Goal: Information Seeking & Learning: Check status

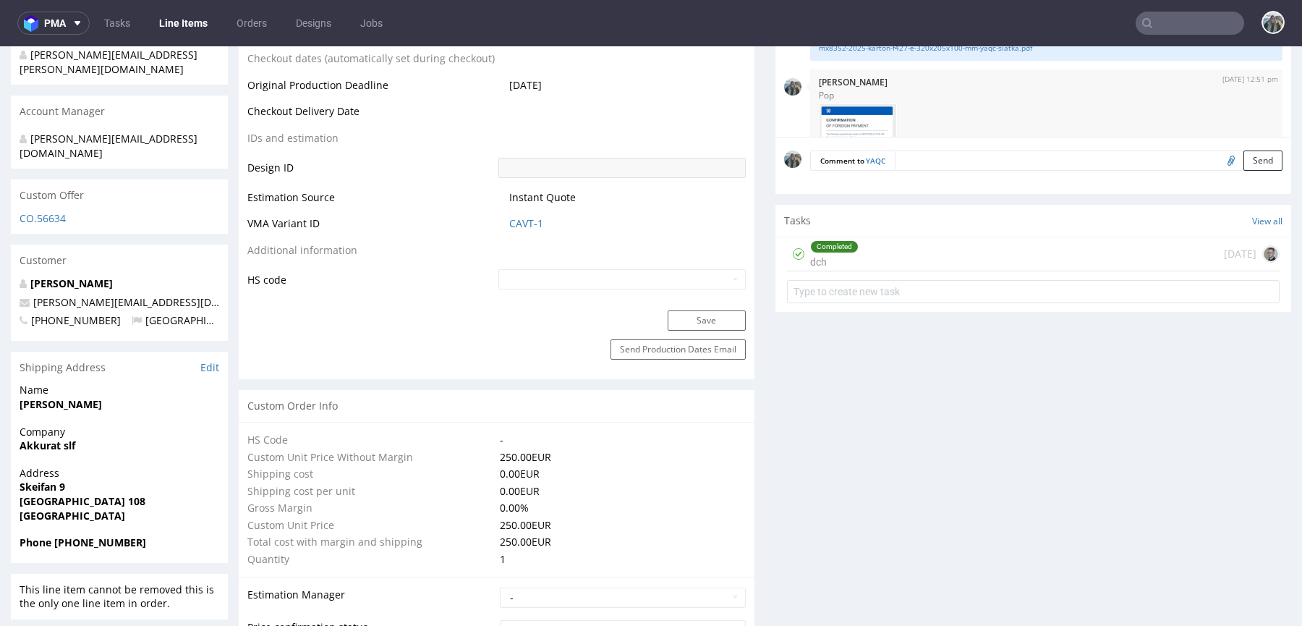
scroll to position [123, 0]
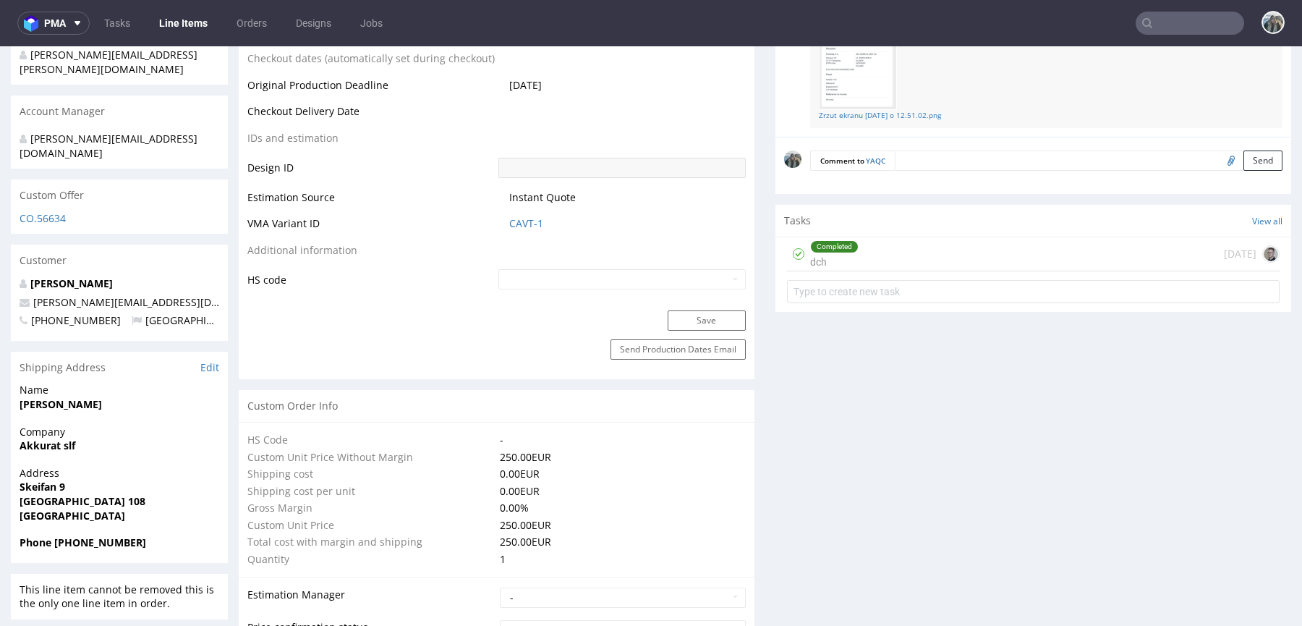
click at [1154, 31] on input "text" at bounding box center [1190, 23] width 109 height 23
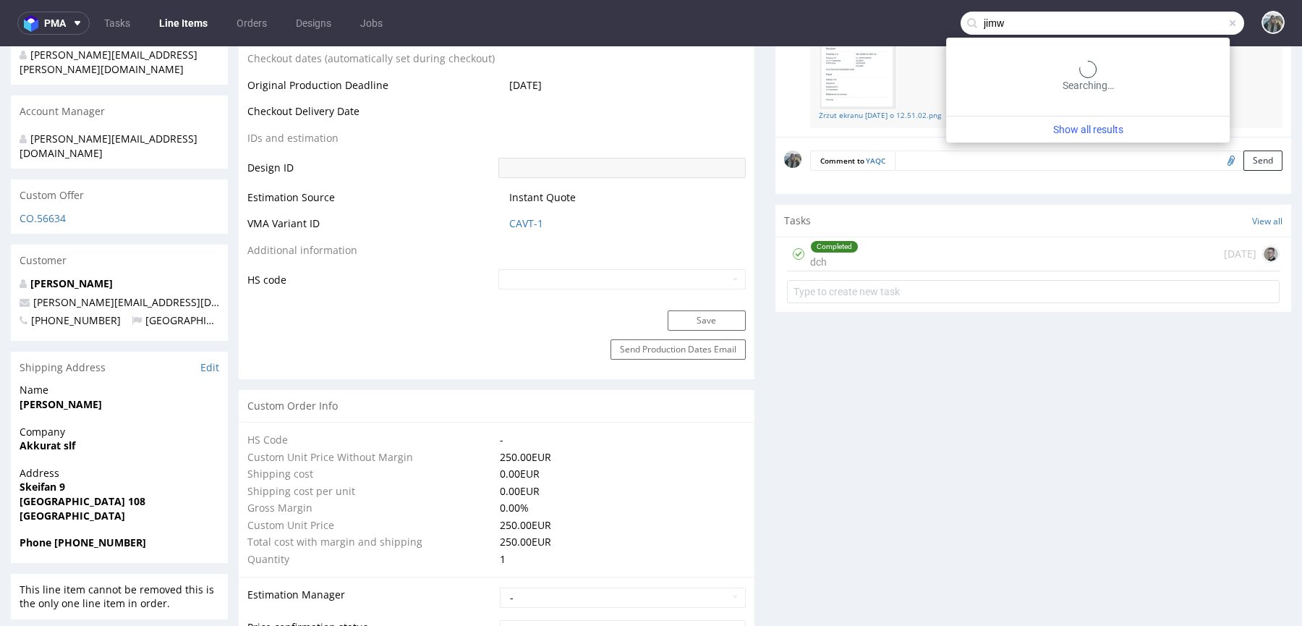
type input "jimw"
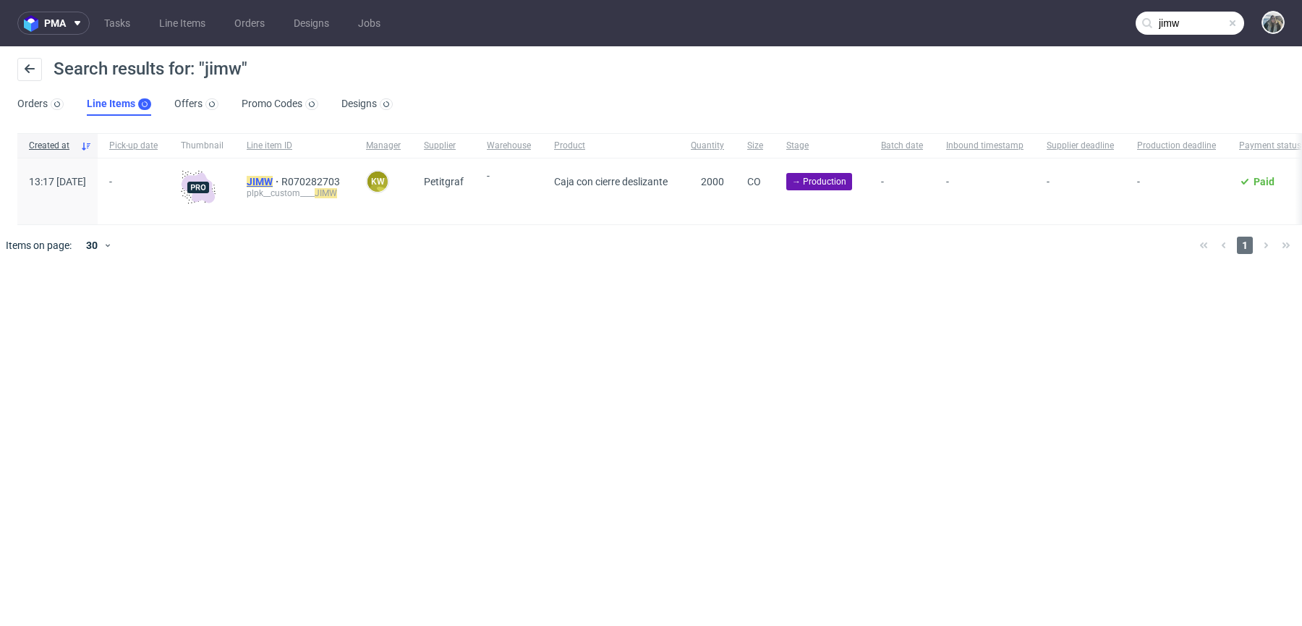
click at [273, 186] on mark "JIMW" at bounding box center [260, 182] width 26 height 12
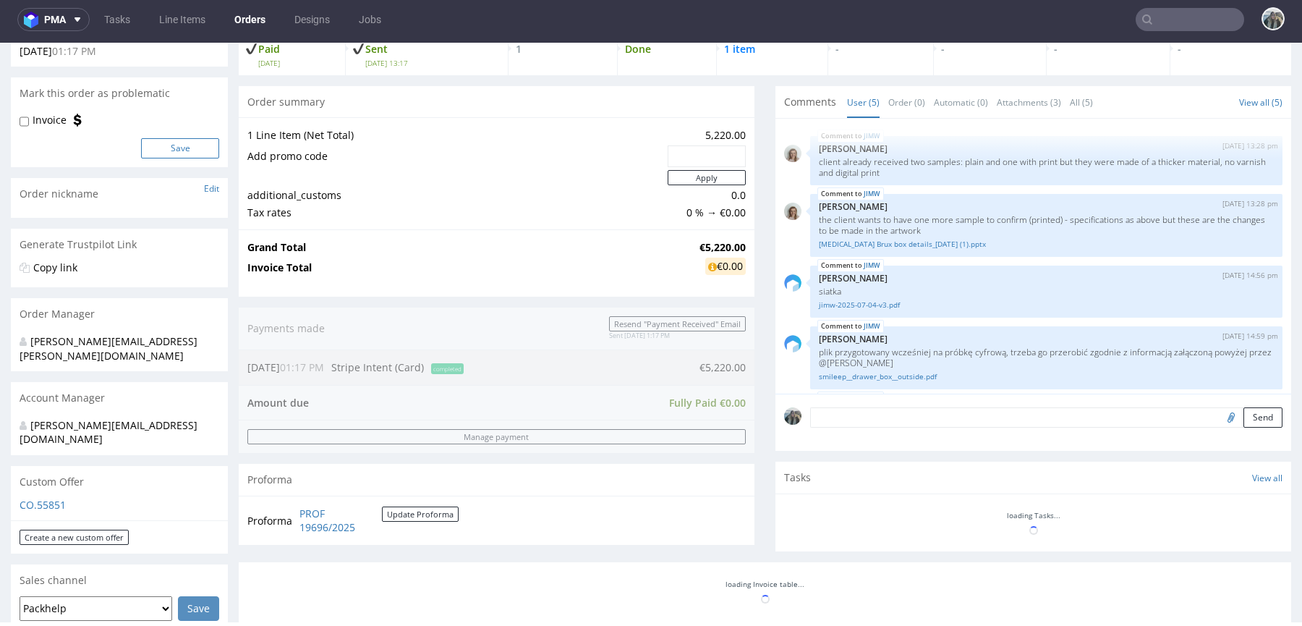
scroll to position [403, 0]
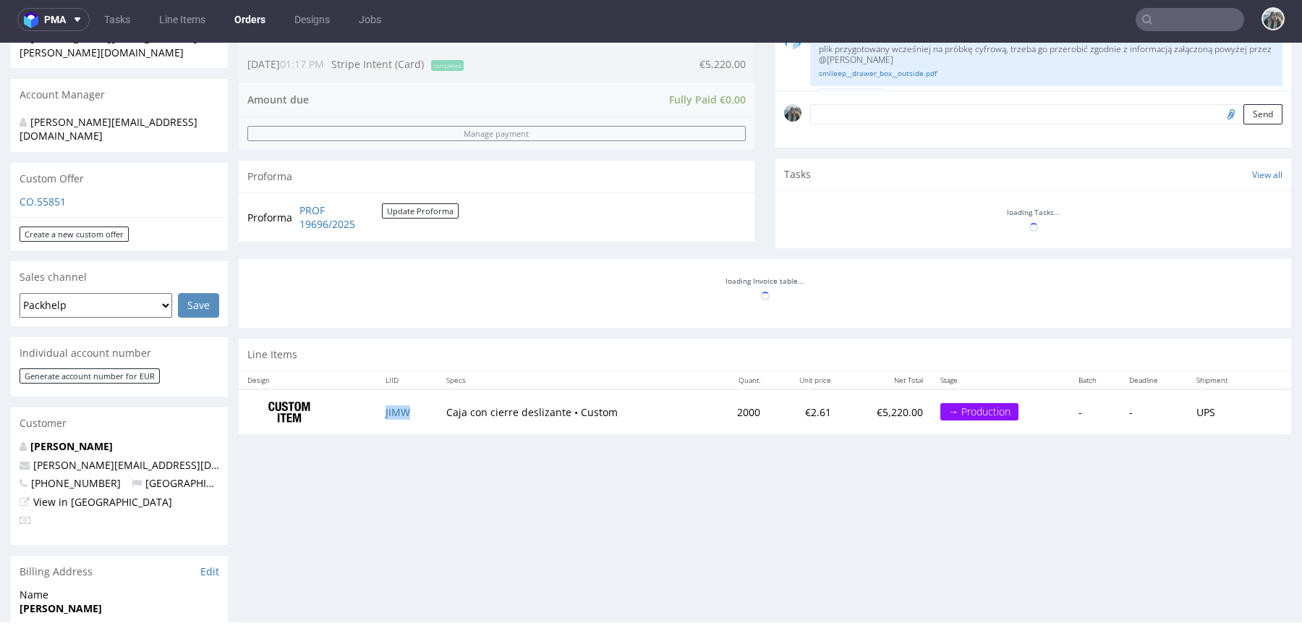
click at [412, 417] on td "JIMW" at bounding box center [407, 412] width 61 height 46
click at [394, 409] on section "Line Items Design LIID Specs Quant. Unit price Net Total Stage Batch Deadline S…" at bounding box center [765, 386] width 1053 height 95
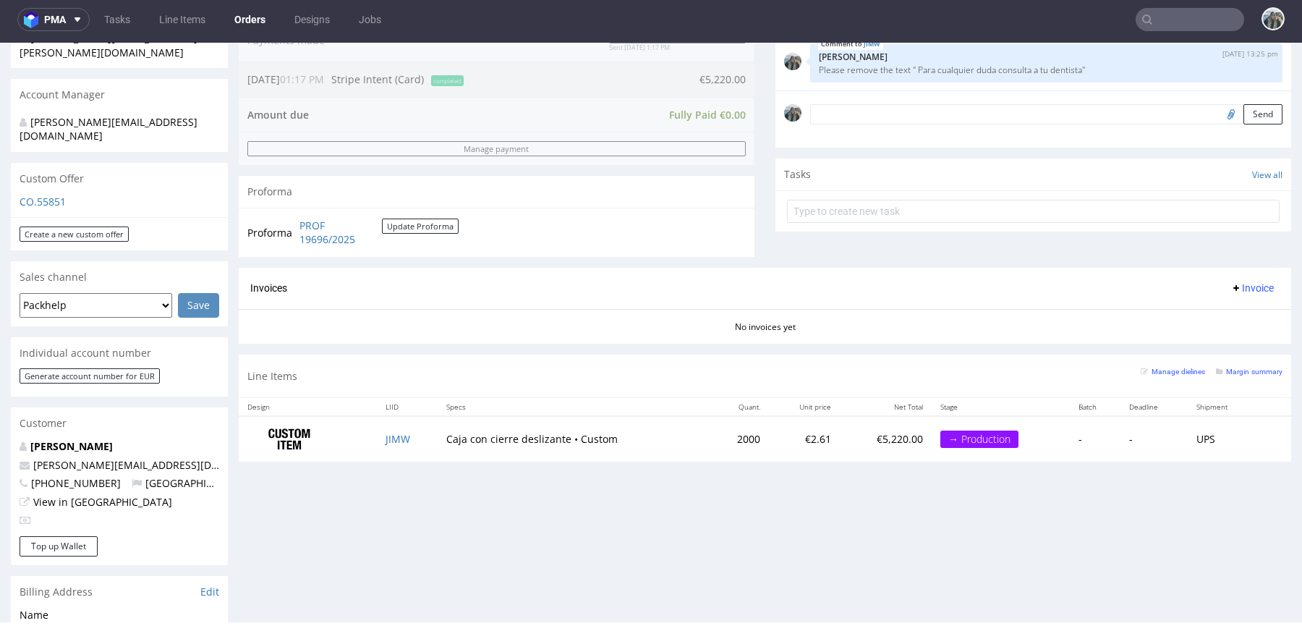
click at [384, 468] on div "Progress Payment Paid Fri 05 Sep Payment “Received” Email Sent Fri 5 Sep 13:17 …" at bounding box center [765, 80] width 1053 height 786
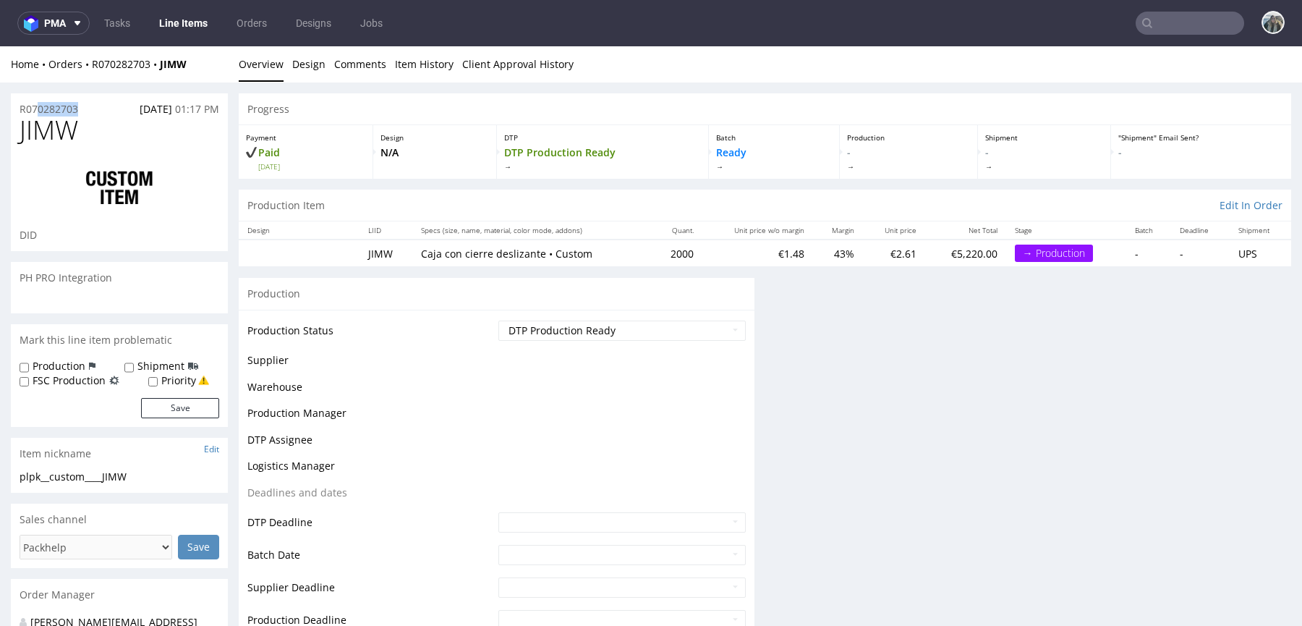
drag, startPoint x: 92, startPoint y: 113, endPoint x: 13, endPoint y: 109, distance: 79.0
click at [15, 109] on div "R070282703 05.09.2025 01:17 PM" at bounding box center [119, 104] width 217 height 23
copy p "0282703"
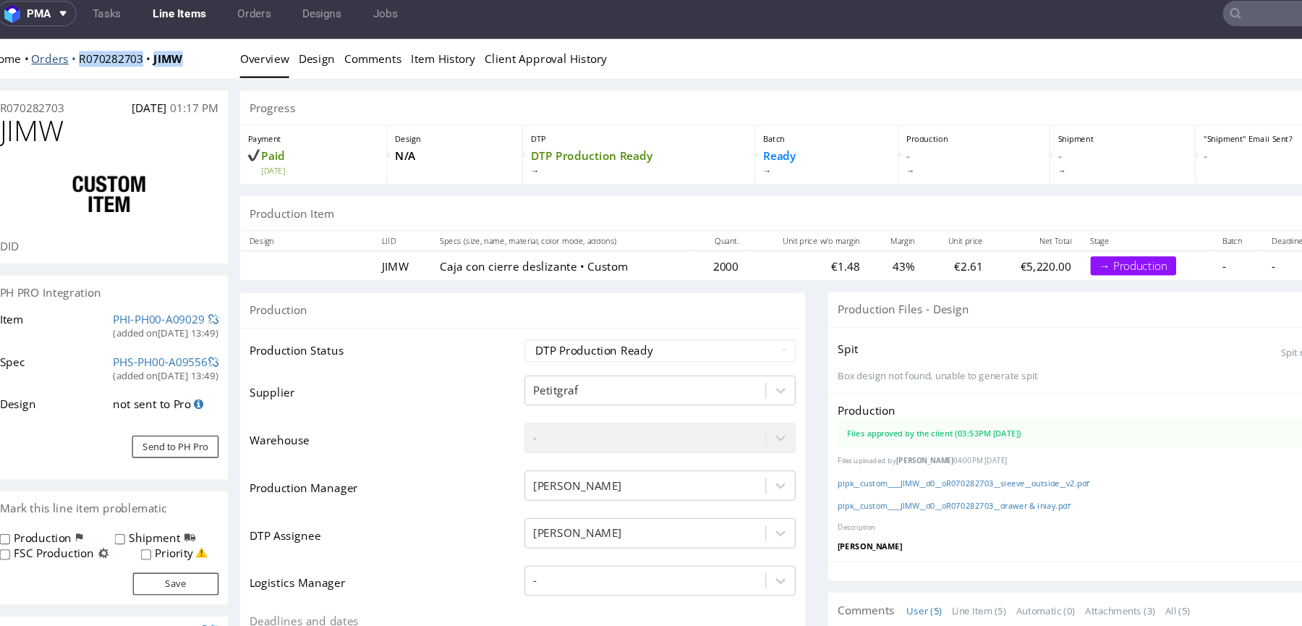
drag, startPoint x: 63, startPoint y: 72, endPoint x: 64, endPoint y: 61, distance: 10.2
click at [64, 61] on div "Home Orders R070282703 JIMW Overview Design Comments Item History Client Approv…" at bounding box center [629, 56] width 1302 height 36
copy div "R070282703 JIMW"
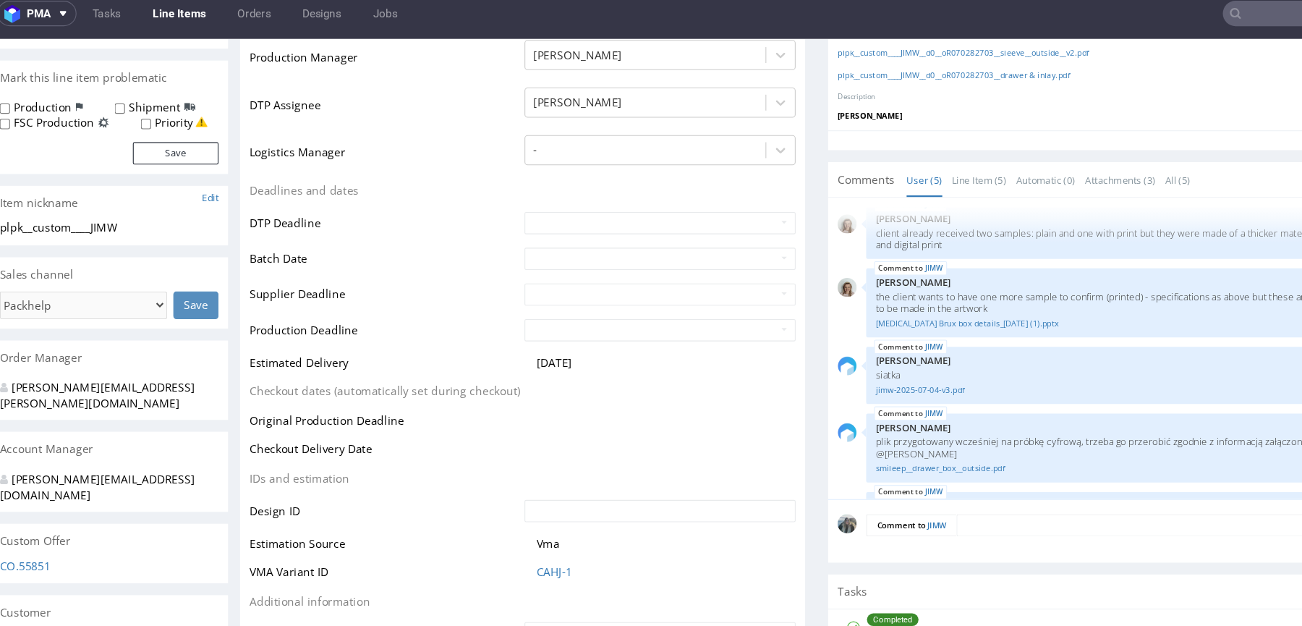
scroll to position [9, 0]
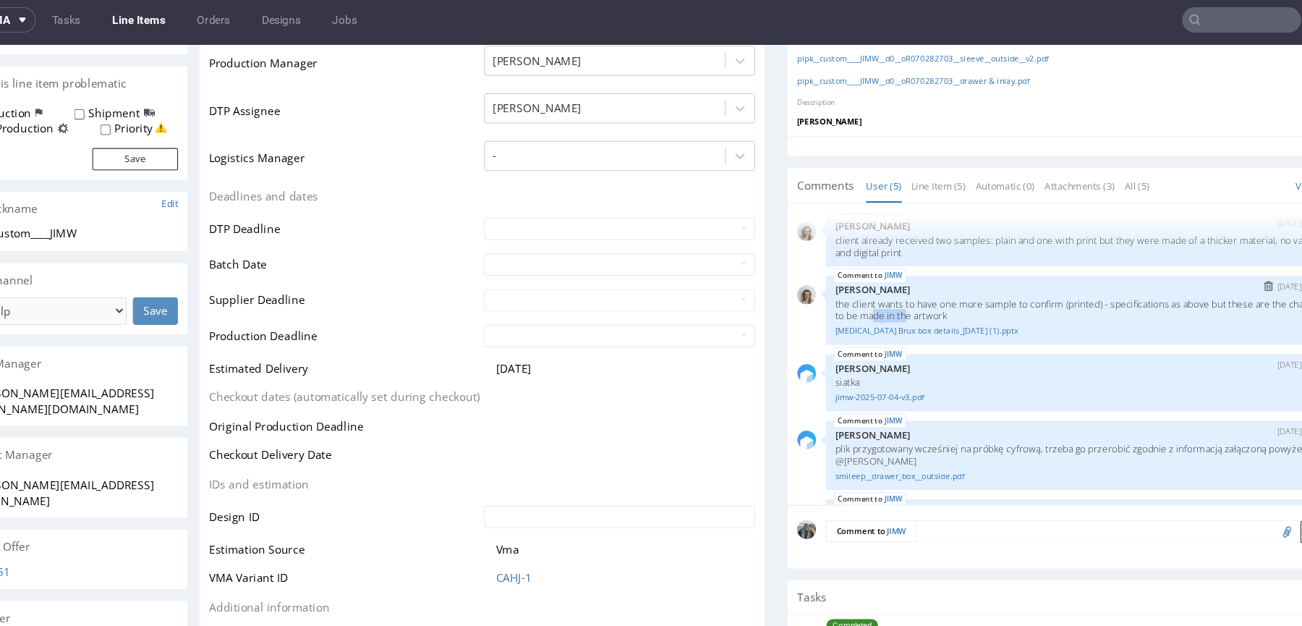
drag, startPoint x: 849, startPoint y: 285, endPoint x: 819, endPoint y: 285, distance: 30.4
click at [822, 285] on p "the client wants to have one more sample to confirm (printed) - specifications …" at bounding box center [984, 287] width 455 height 22
drag, startPoint x: 951, startPoint y: 281, endPoint x: 803, endPoint y: 281, distance: 147.6
click at [803, 281] on p "the client wants to have one more sample to confirm (printed) - specifications …" at bounding box center [984, 287] width 455 height 22
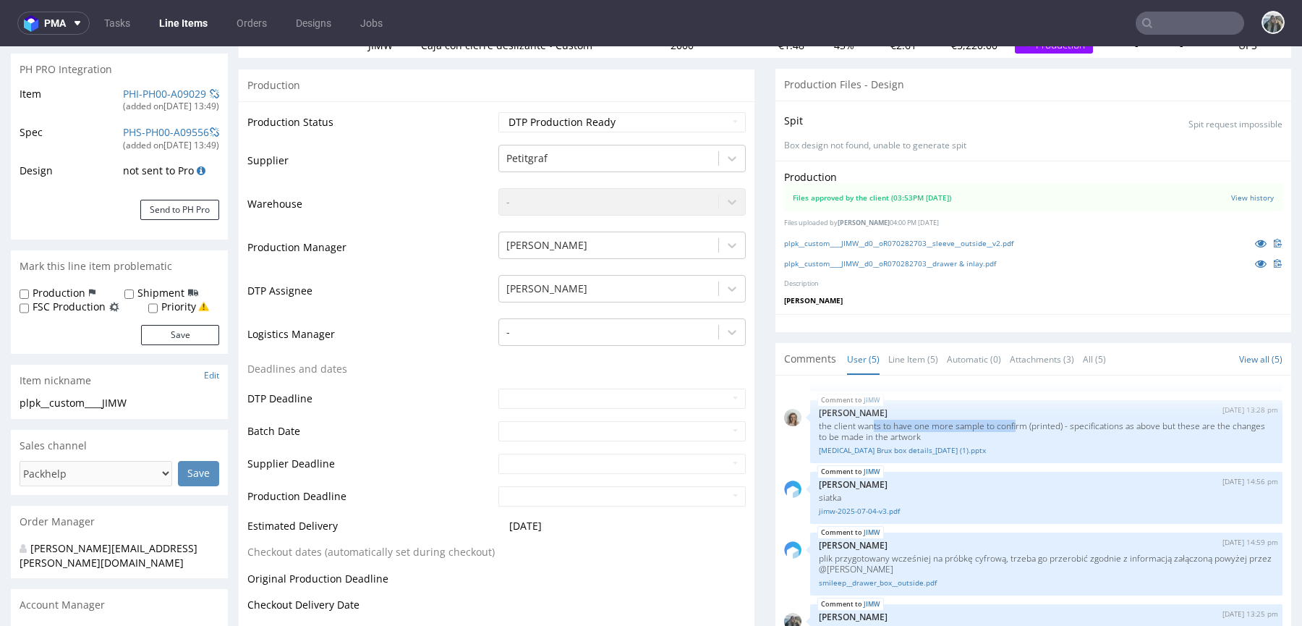
scroll to position [0, 0]
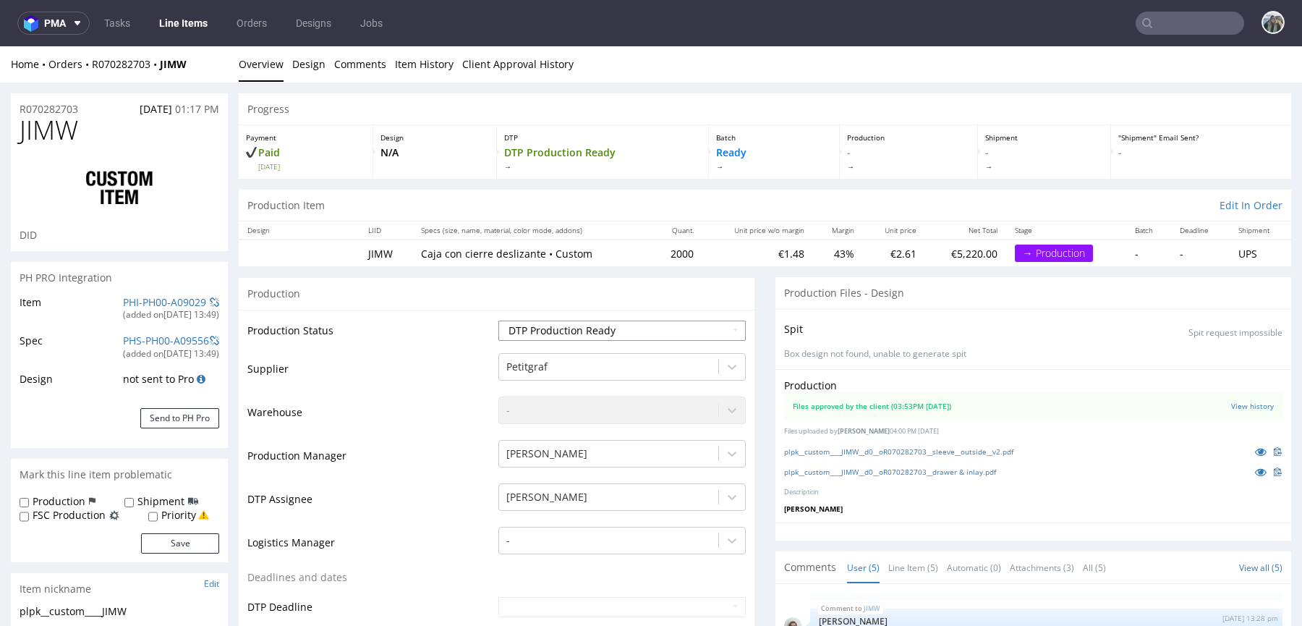
click at [644, 320] on select "Waiting for Artwork Waiting for Diecut Waiting for Mockup Waiting for DTP Waiti…" at bounding box center [621, 330] width 247 height 20
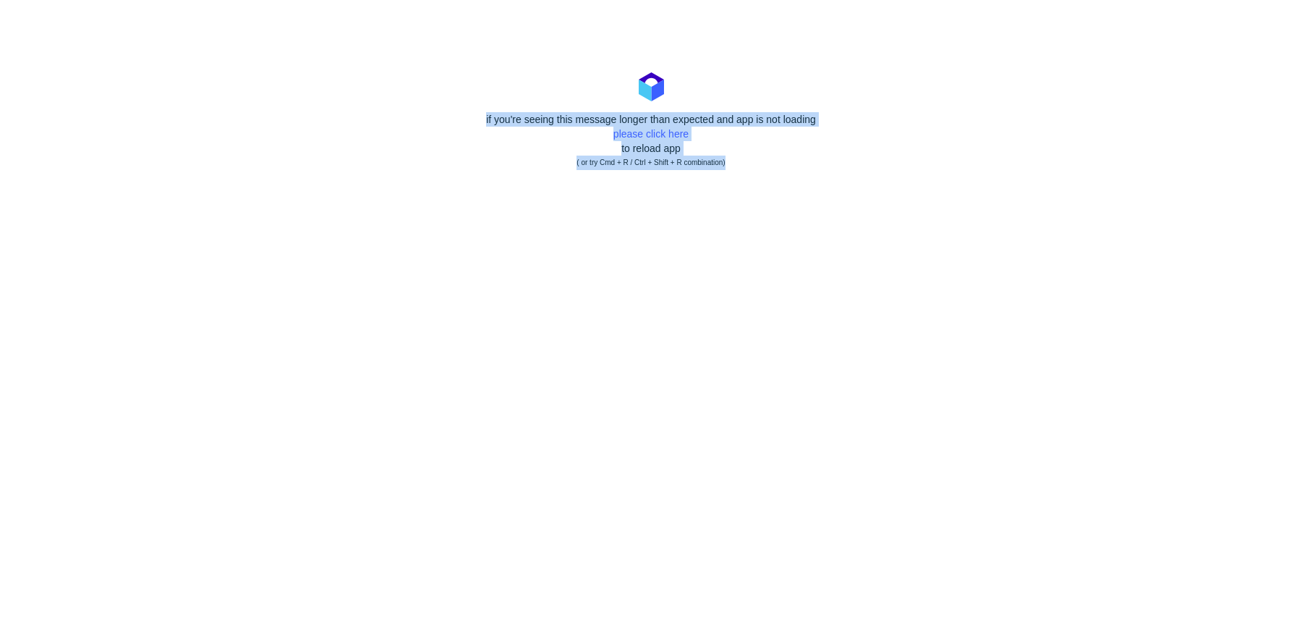
drag, startPoint x: 476, startPoint y: 103, endPoint x: 901, endPoint y: 189, distance: 434.0
click at [901, 189] on body "if you're seeing this message longer than expected and app is not loading pleas…" at bounding box center [651, 313] width 1302 height 626
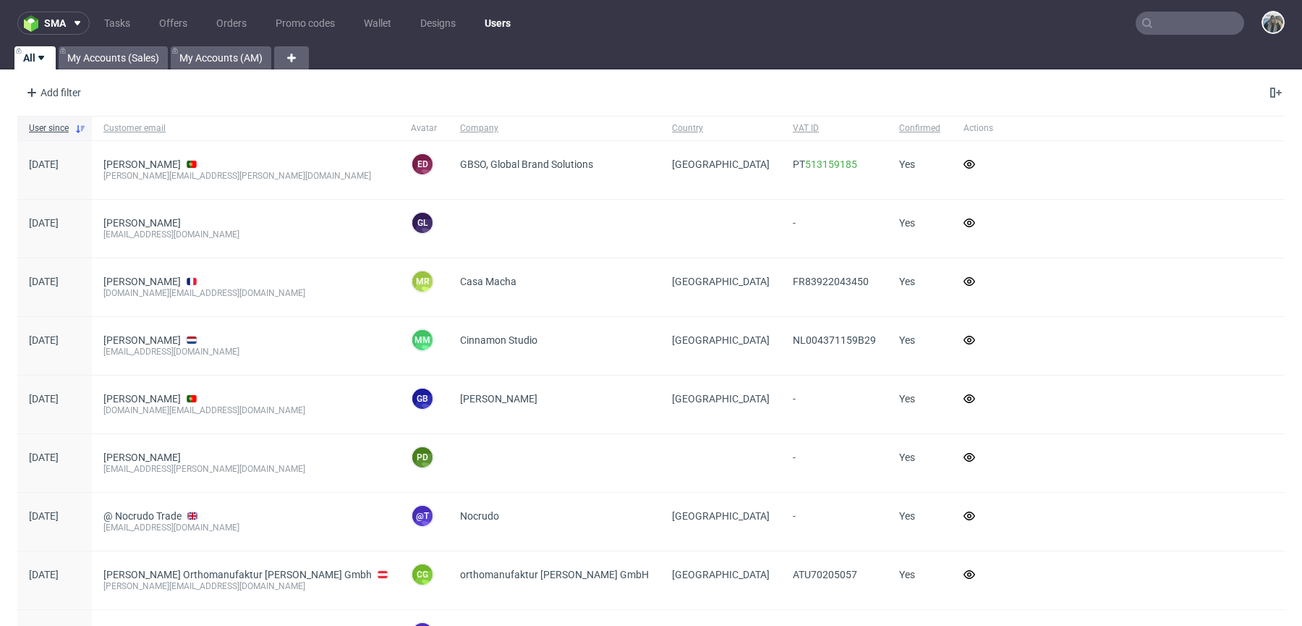
click at [1149, 28] on input "text" at bounding box center [1190, 23] width 109 height 23
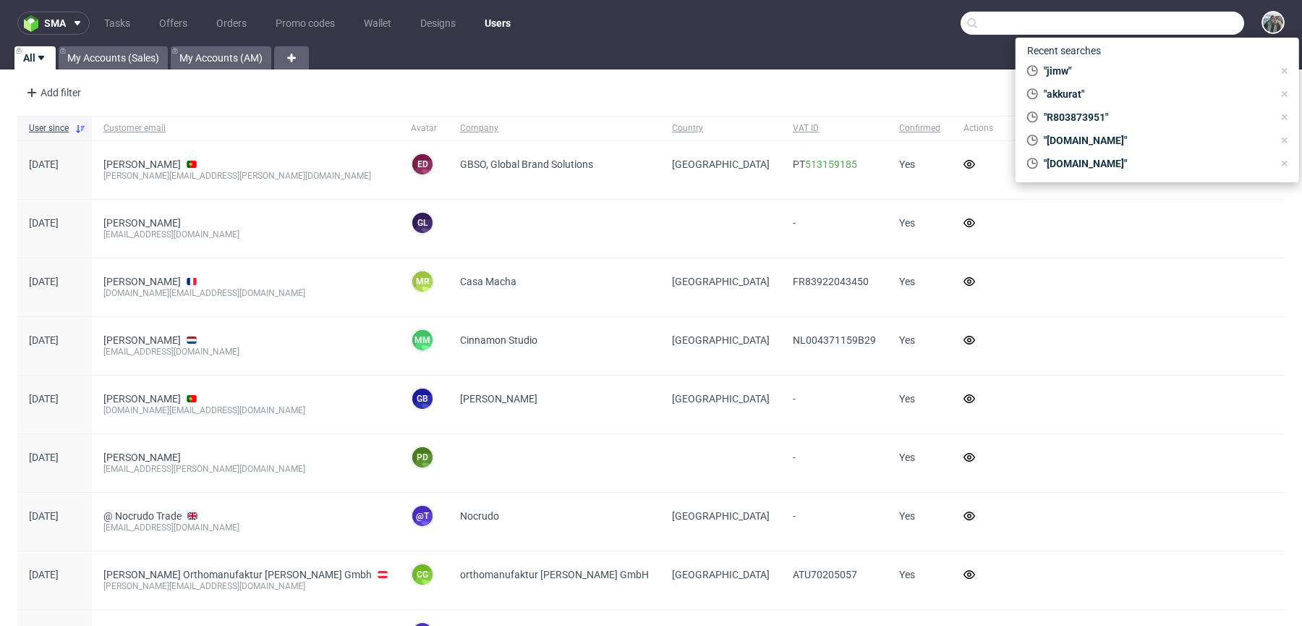
paste input "R070282703JIMW"
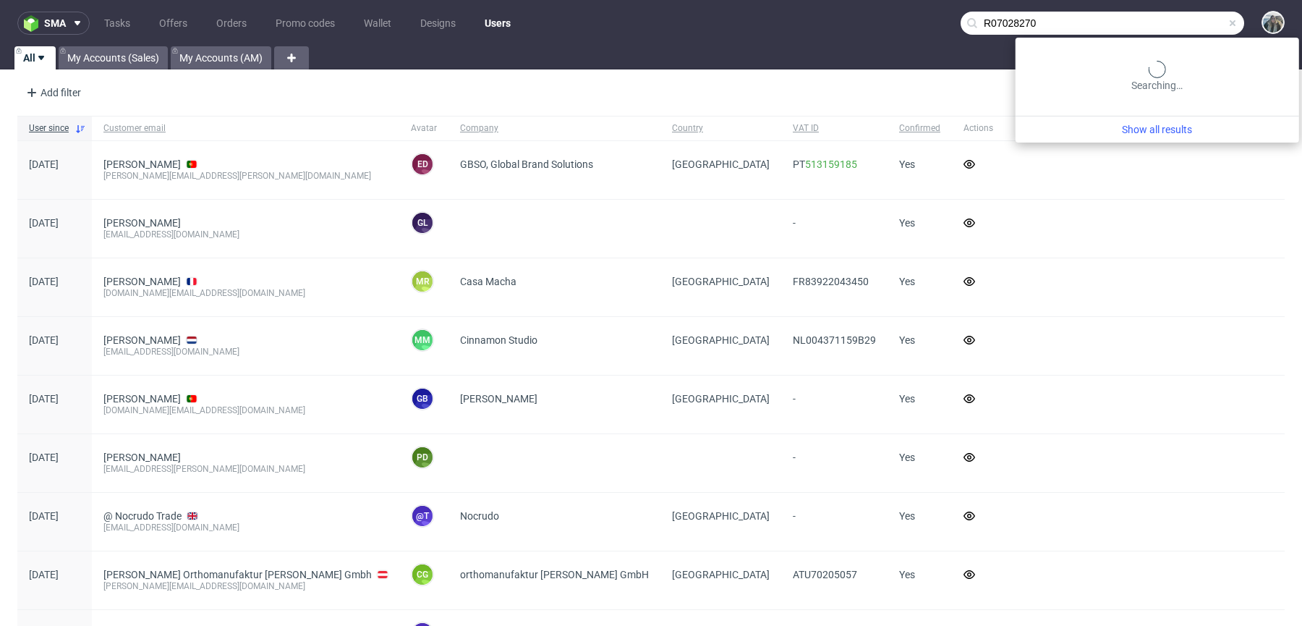
type input "R07028270"
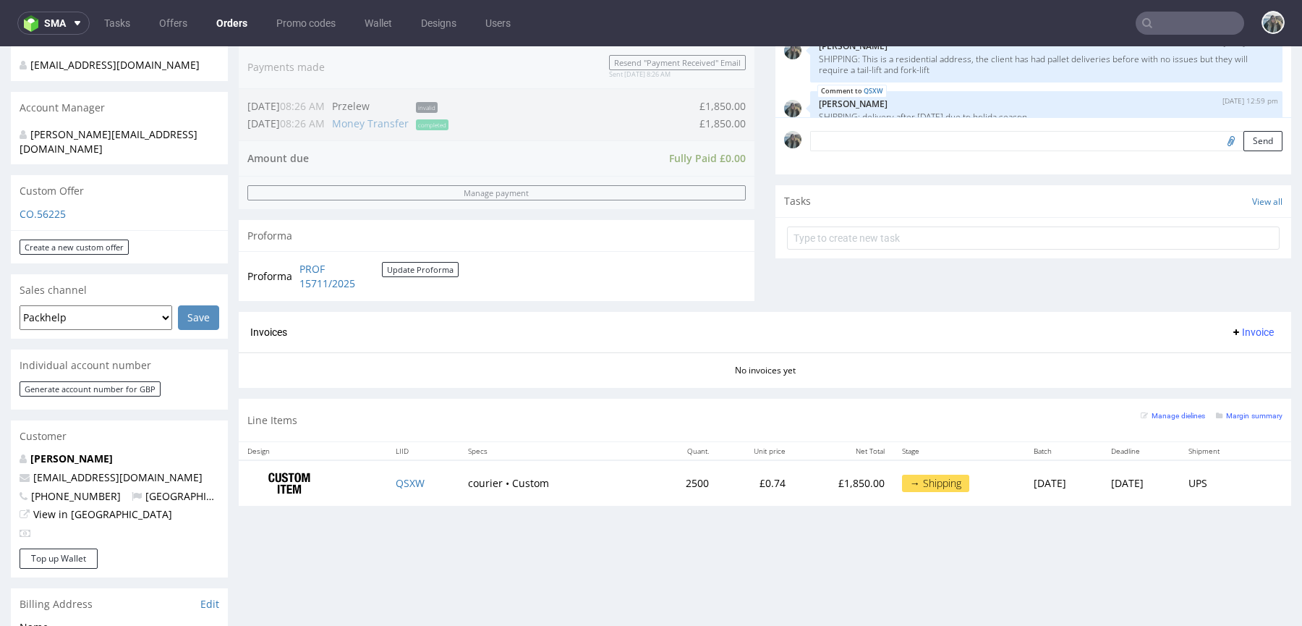
scroll to position [365, 0]
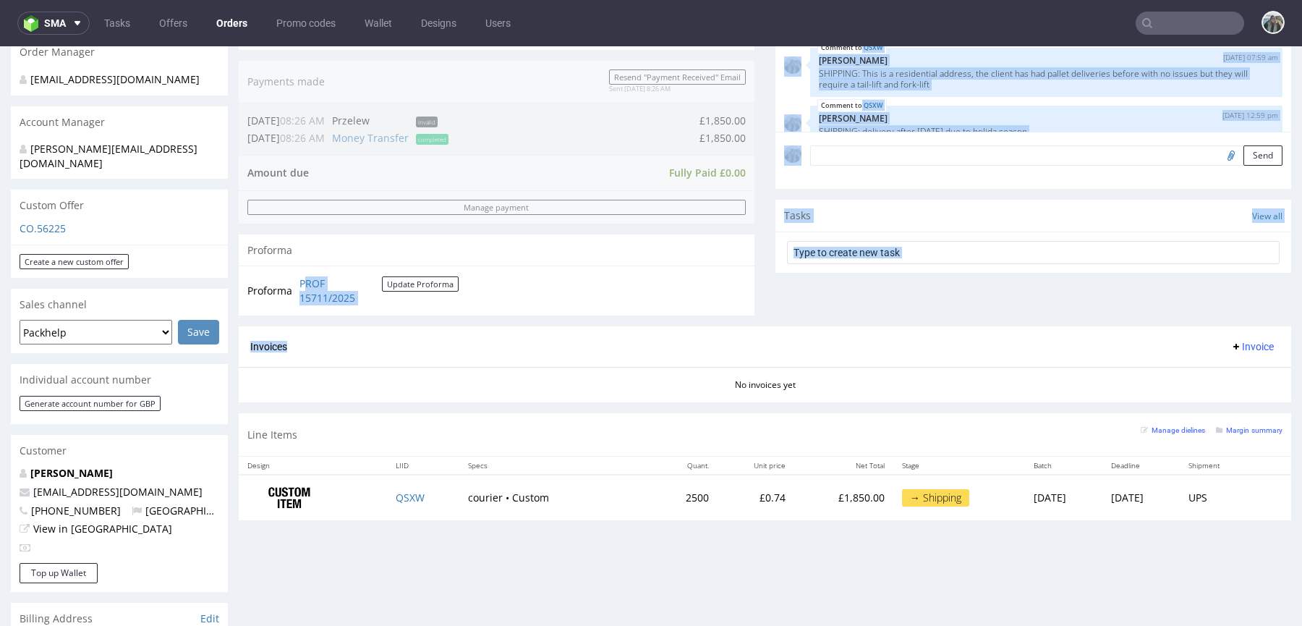
drag, startPoint x: 353, startPoint y: 343, endPoint x: 279, endPoint y: 258, distance: 113.3
click at [279, 258] on div "Progress Payment Paid Thu 24 Jul Payment “Received” Email Sent Thu 24 Jul 08:26…" at bounding box center [765, 129] width 1053 height 803
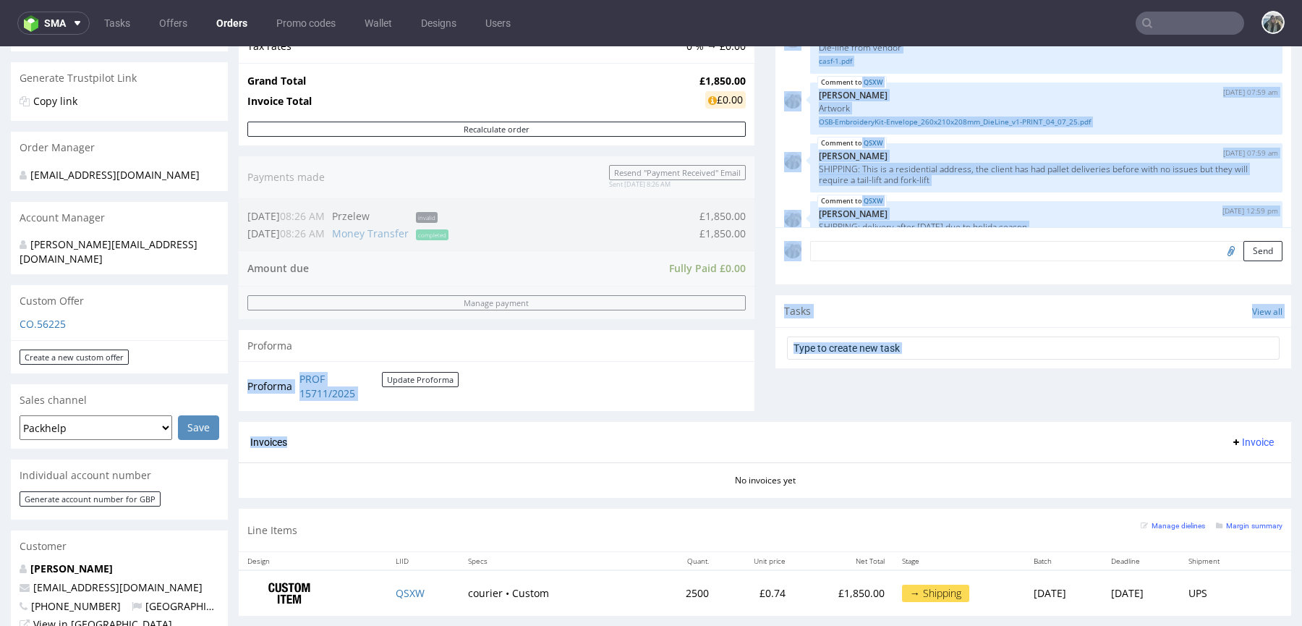
scroll to position [116, 0]
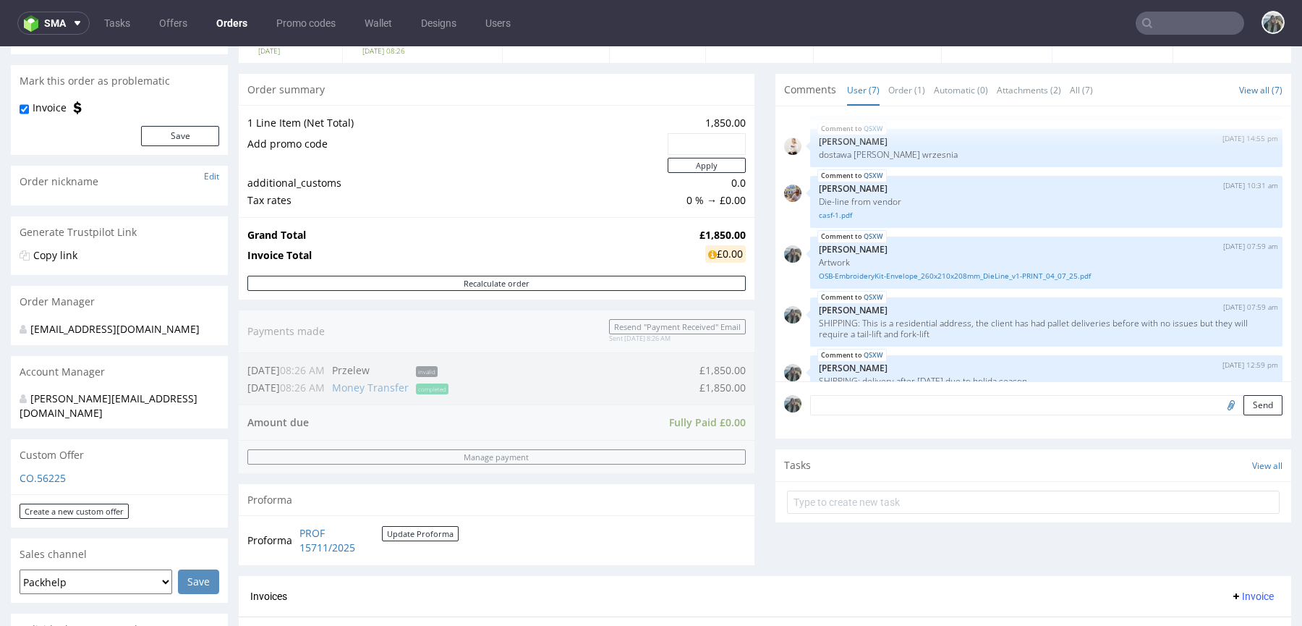
click at [565, 164] on td at bounding box center [455, 165] width 417 height 18
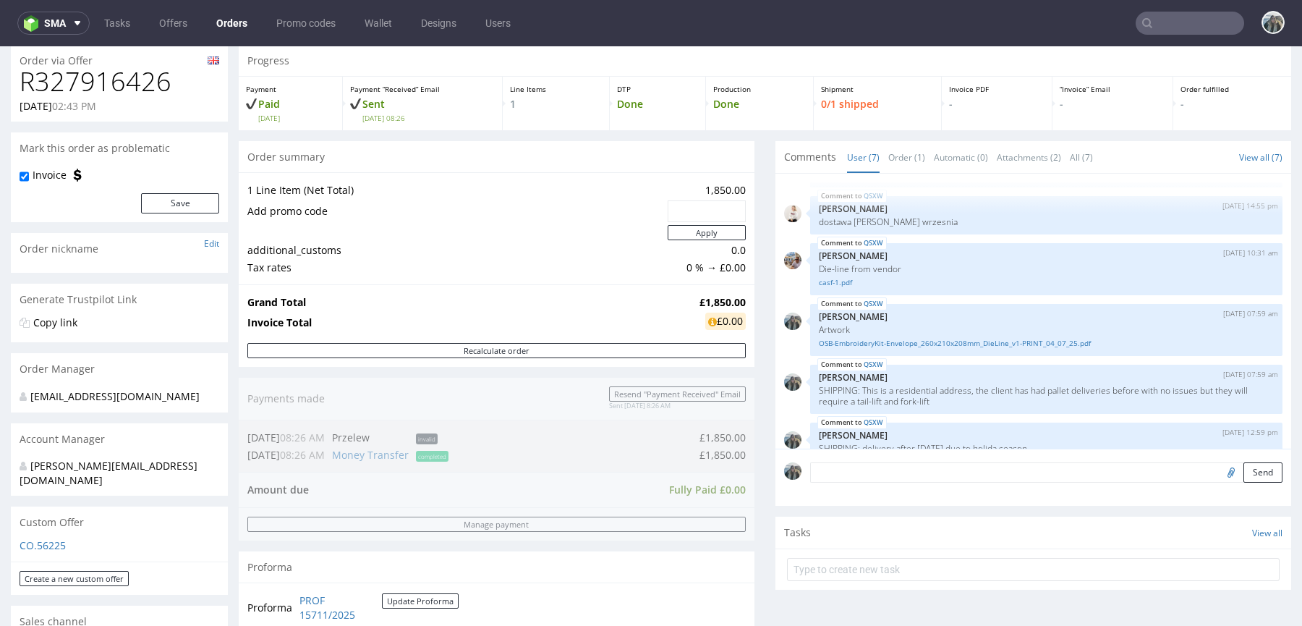
scroll to position [0, 0]
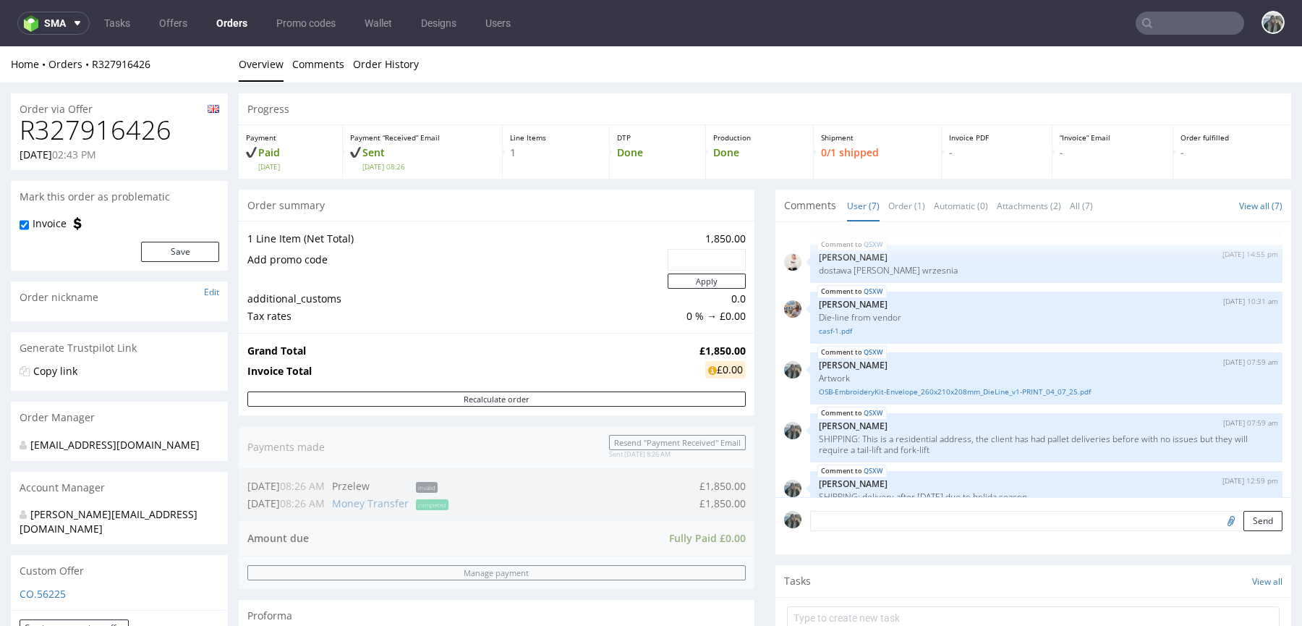
click at [90, 129] on h1 "R327916426" at bounding box center [120, 130] width 200 height 29
click at [91, 129] on h1 "R327916426" at bounding box center [120, 130] width 200 height 29
copy h1 "R327916426"
drag, startPoint x: 96, startPoint y: 77, endPoint x: 88, endPoint y: 70, distance: 10.9
click at [88, 70] on div "Home Orders R327916426 Overview Comments Order History" at bounding box center [651, 64] width 1302 height 36
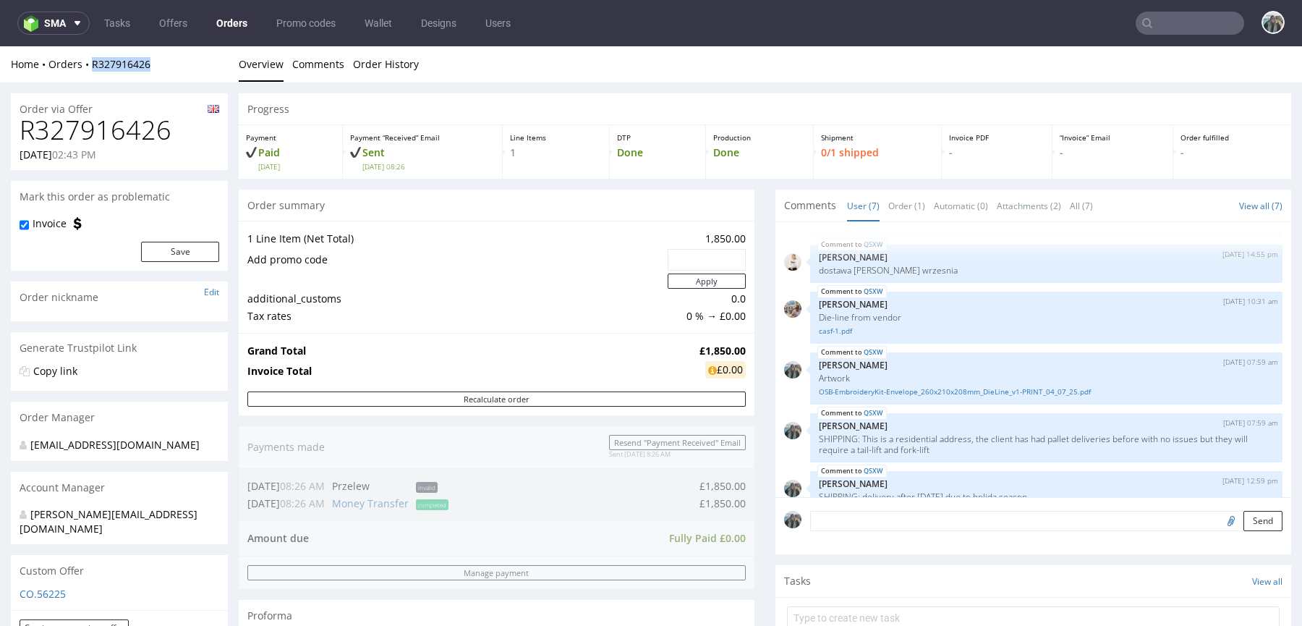
copy link "R327916426"
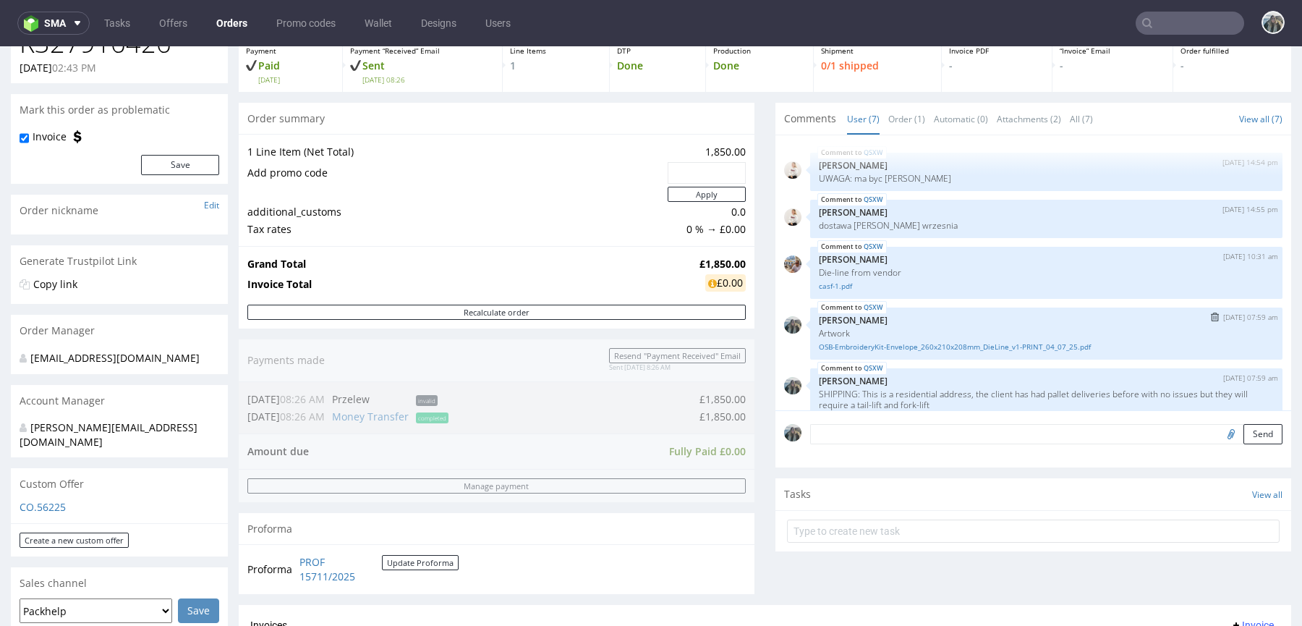
scroll to position [109, 0]
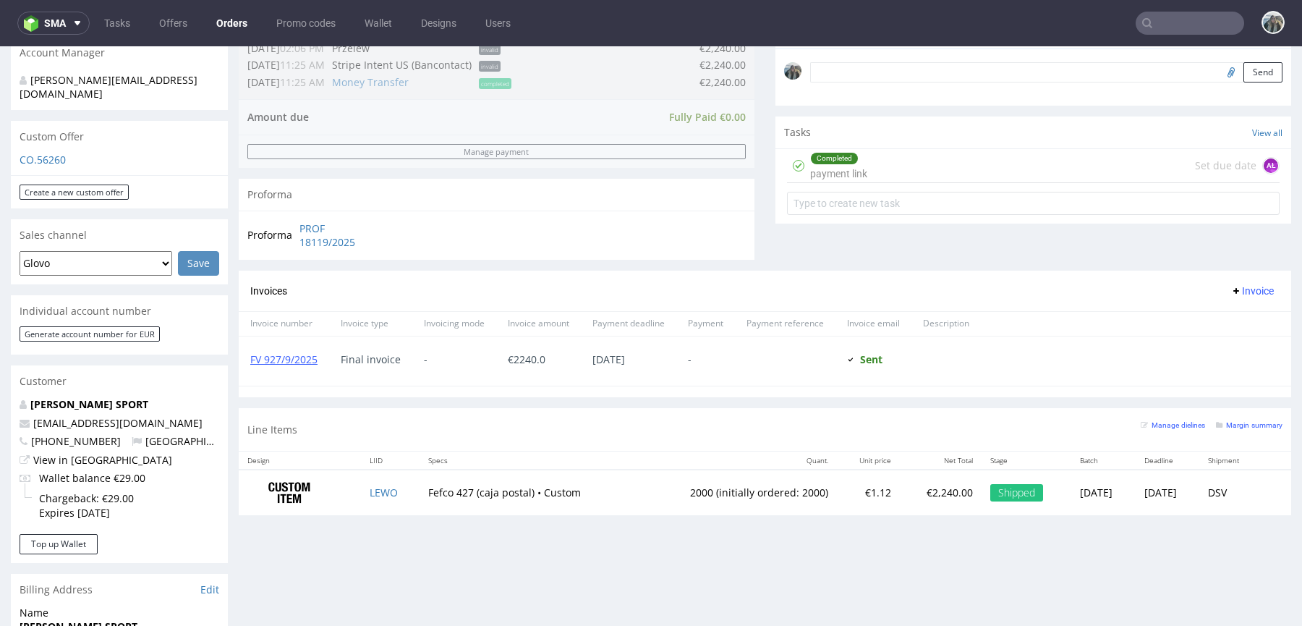
scroll to position [457, 0]
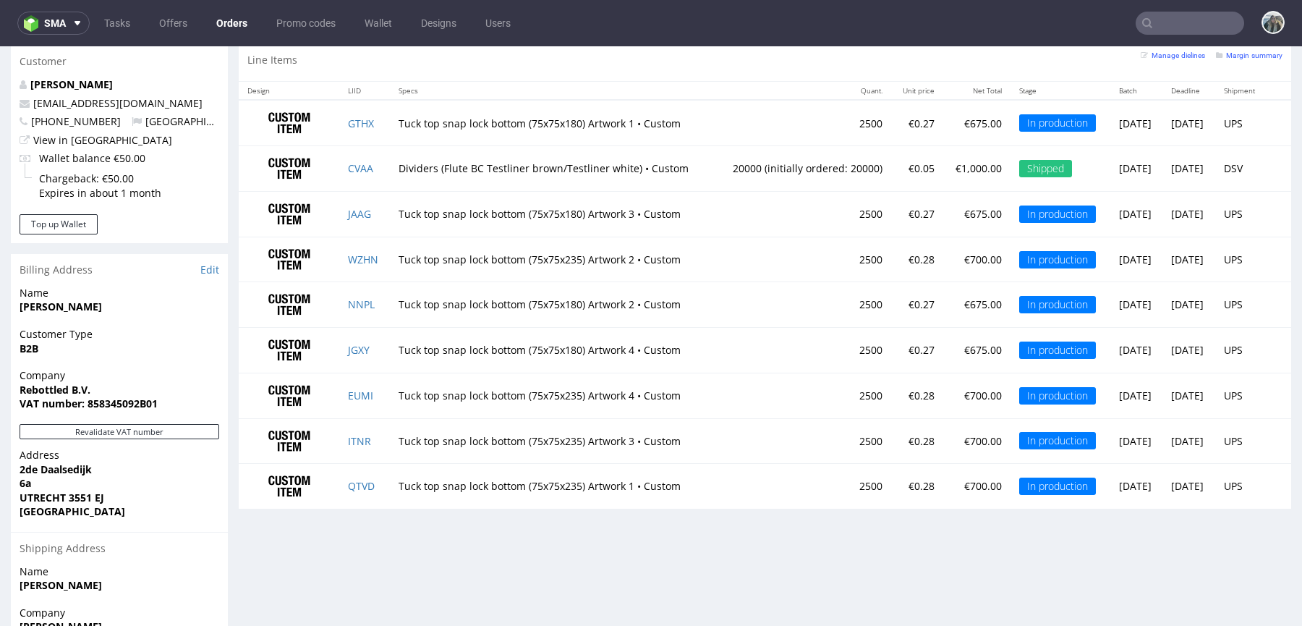
scroll to position [768, 0]
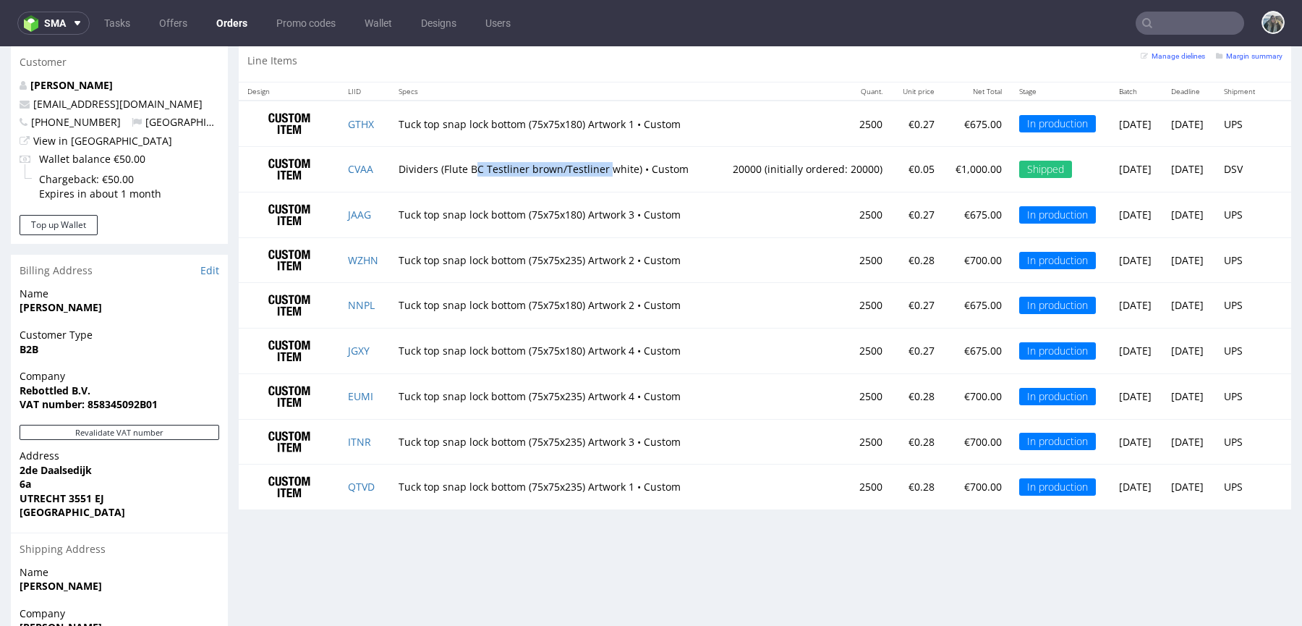
drag, startPoint x: 568, startPoint y: 163, endPoint x: 467, endPoint y: 163, distance: 100.6
click at [467, 163] on td "Dividers (Flute BC Testliner brown/Testliner white) • Custom" at bounding box center [552, 170] width 325 height 46
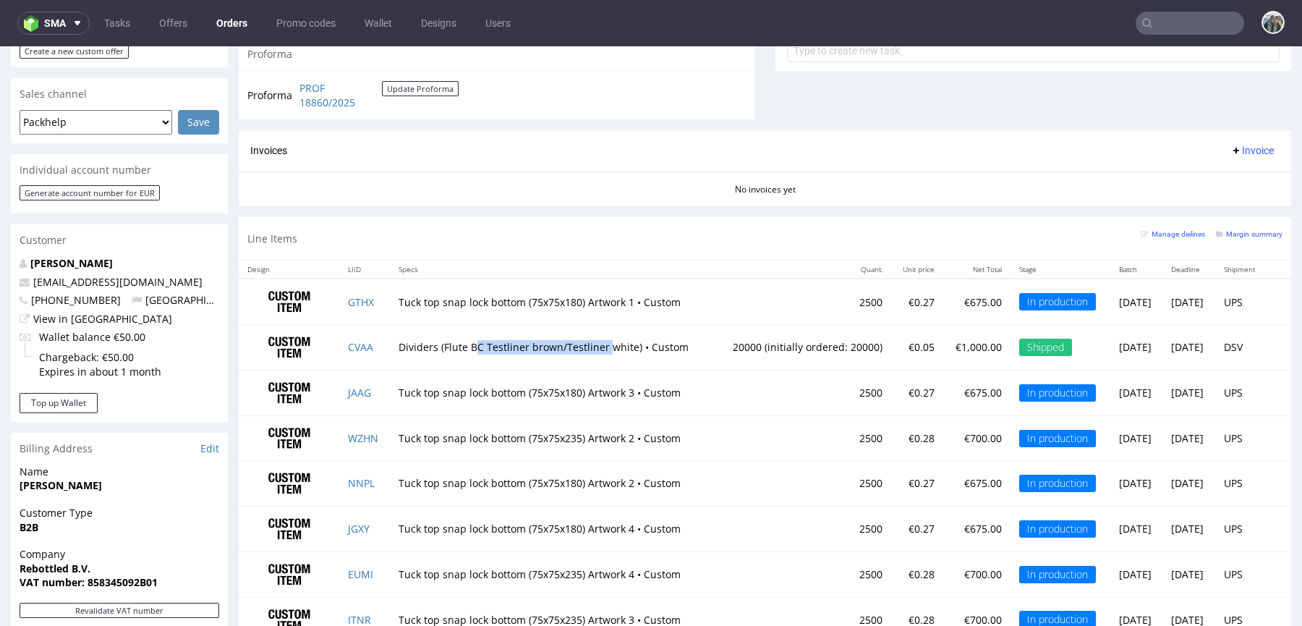
scroll to position [836, 0]
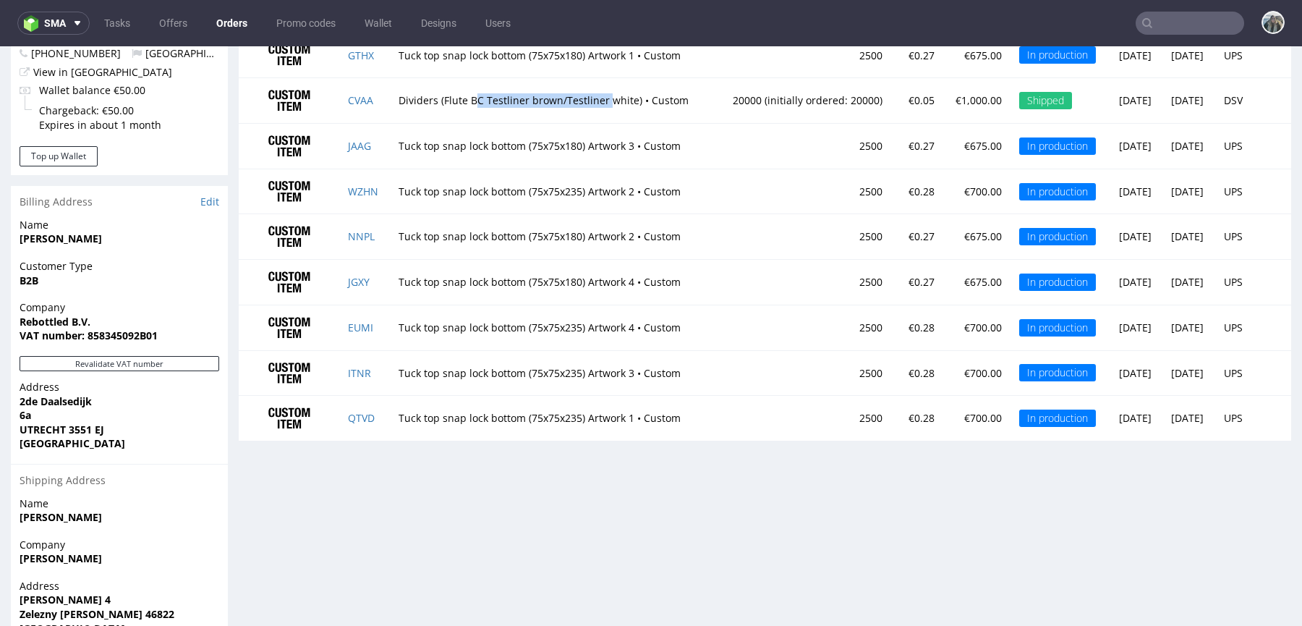
drag, startPoint x: 1181, startPoint y: 142, endPoint x: 1152, endPoint y: 142, distance: 28.2
click at [1162, 142] on td "Mon 29 Sep" at bounding box center [1188, 146] width 53 height 46
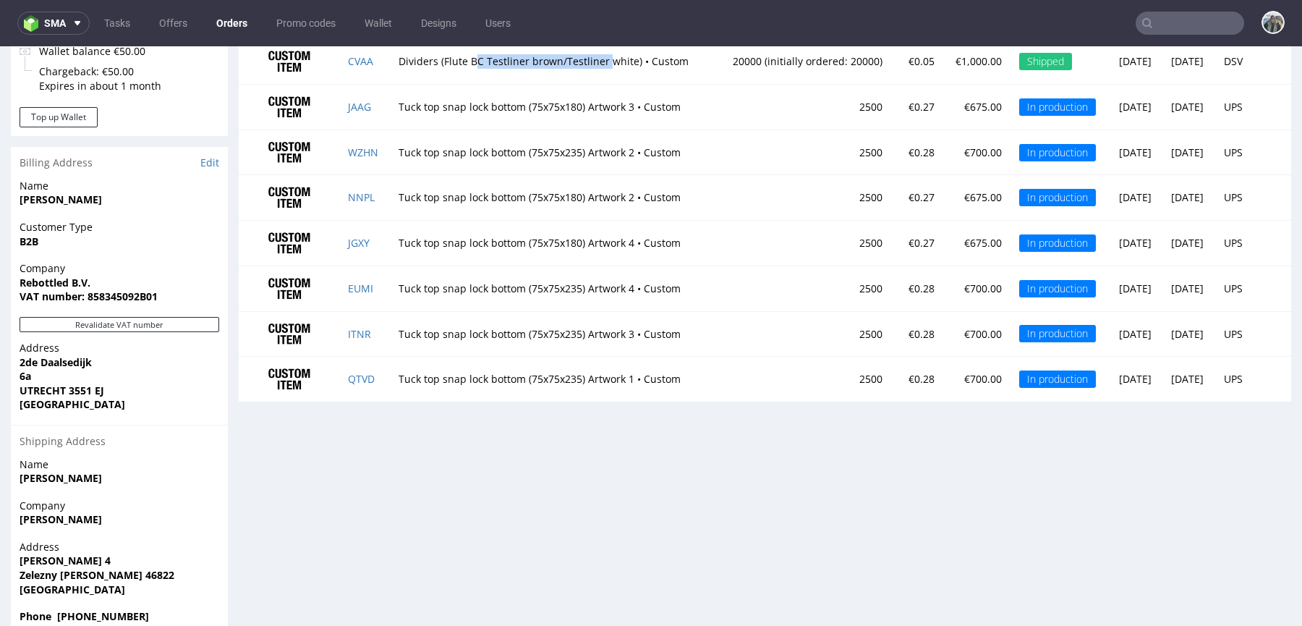
drag, startPoint x: 1179, startPoint y: 192, endPoint x: 1122, endPoint y: 112, distance: 98.0
click at [1122, 112] on tbody "GTHX Tuck top snap lock bottom (75x75x180) Artwork 1 • Custom 2500 €0.27 €675.0…" at bounding box center [765, 197] width 1053 height 408
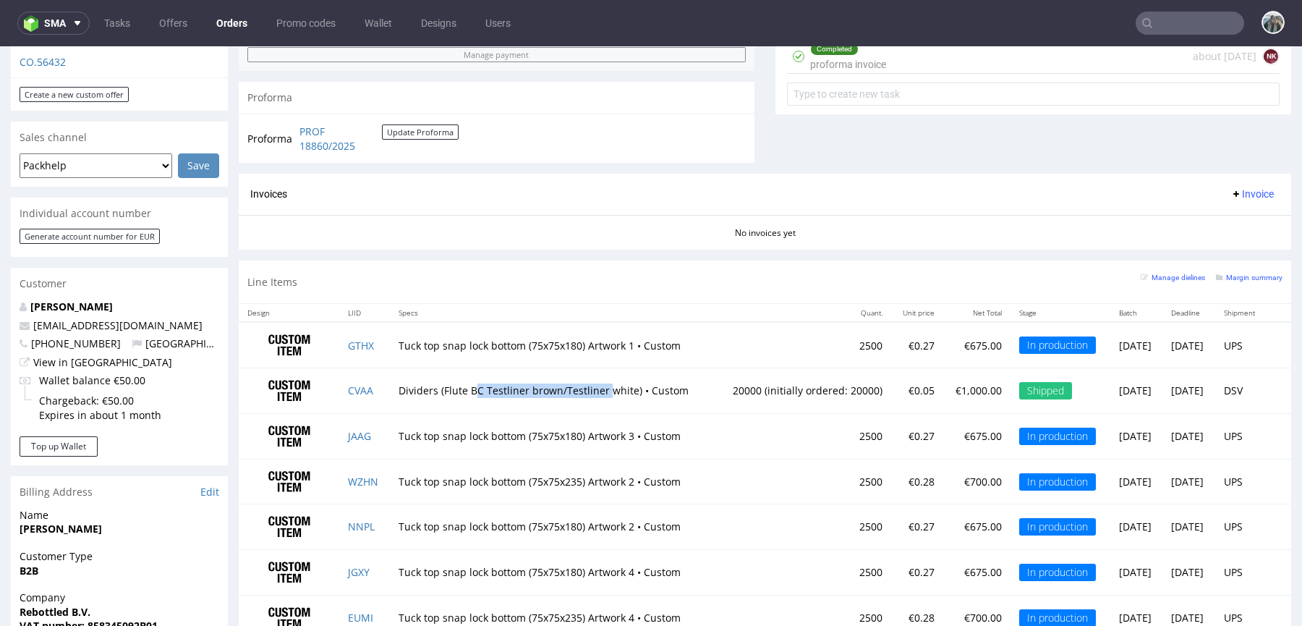
scroll to position [552, 0]
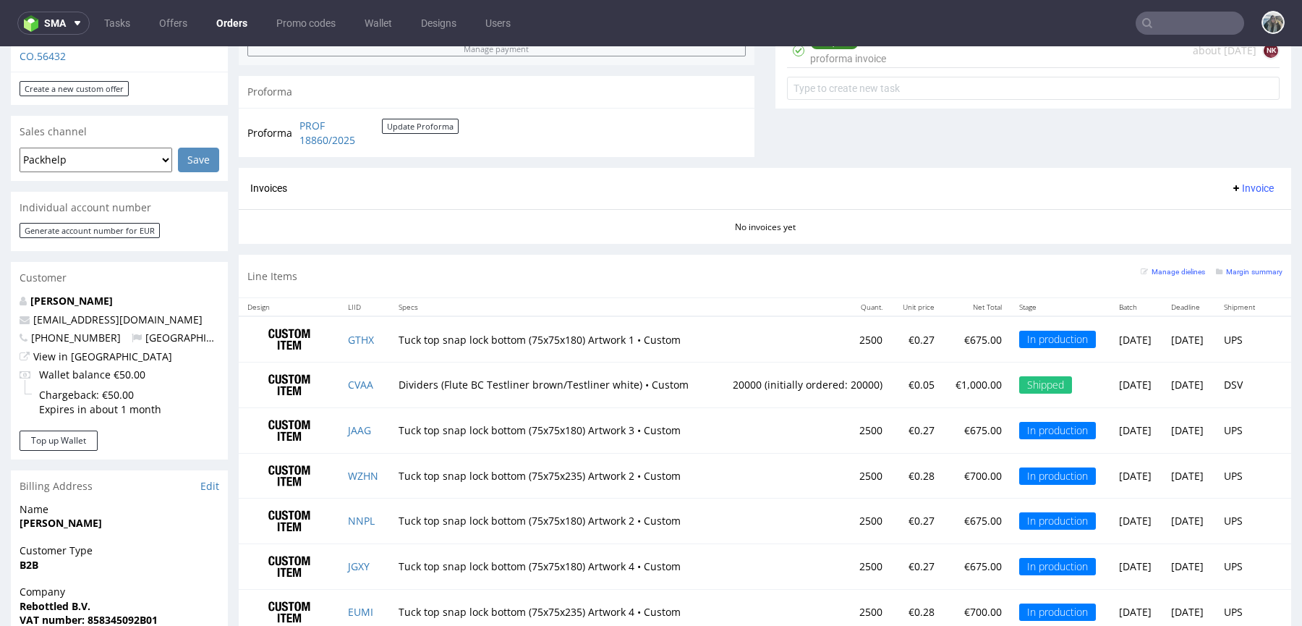
click at [796, 259] on div "Line Items Manage dielines Margin summary" at bounding box center [765, 276] width 1053 height 43
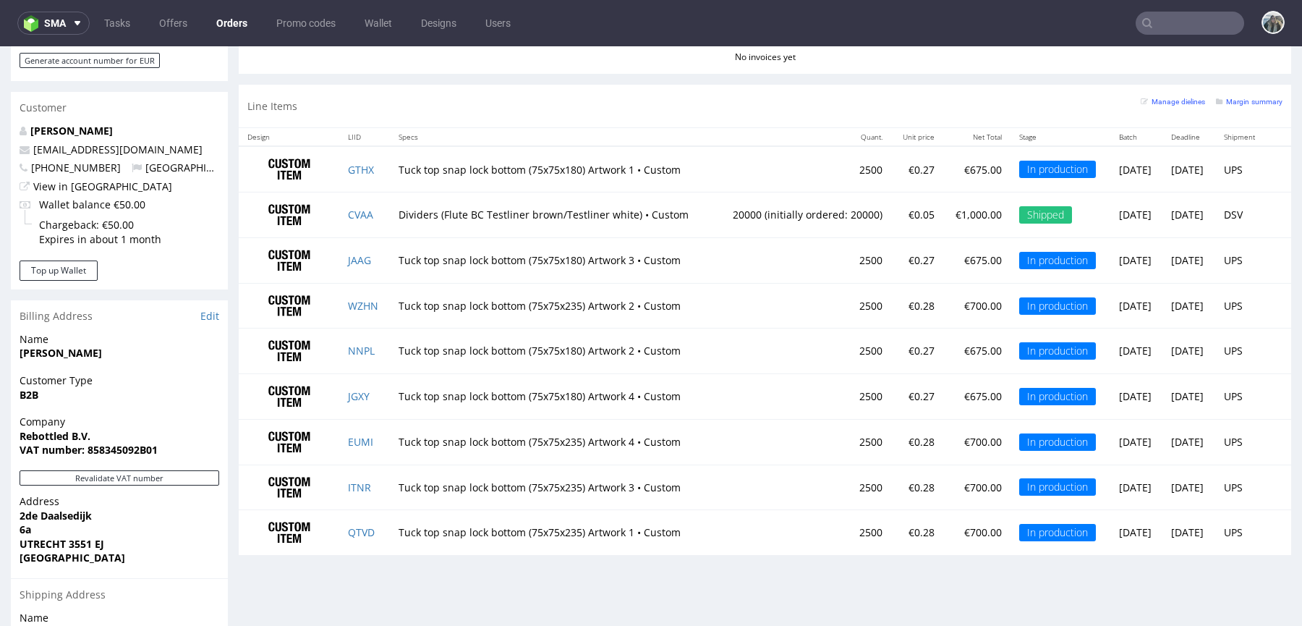
scroll to position [746, 0]
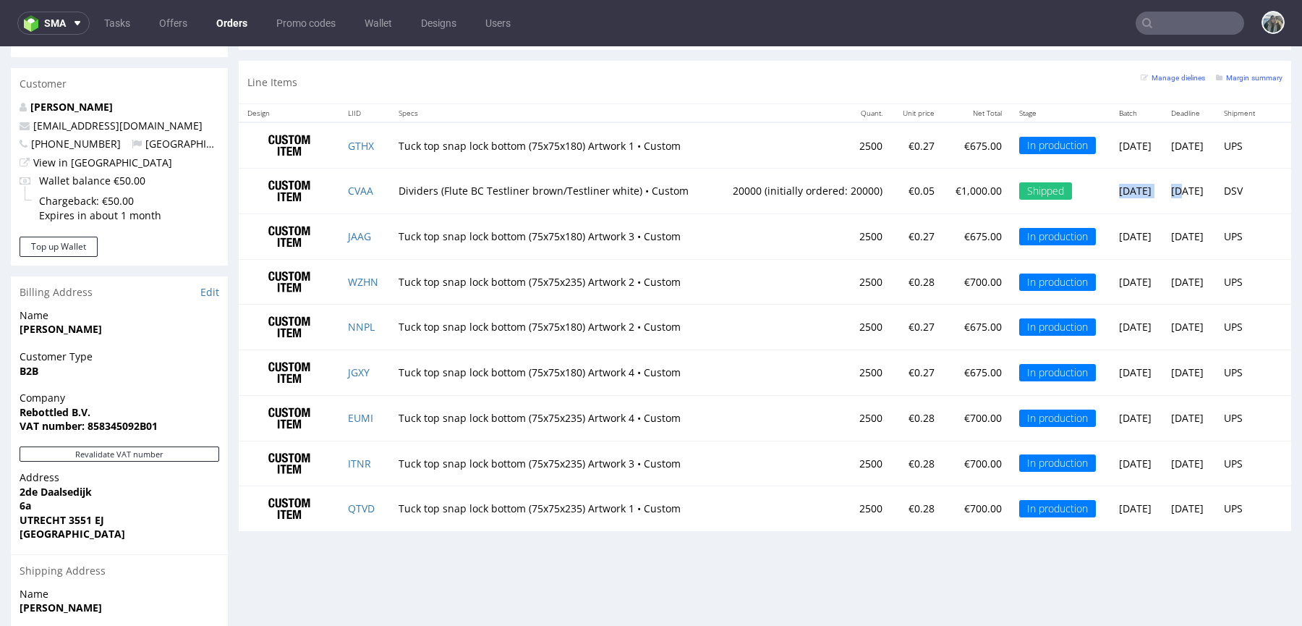
drag, startPoint x: 1154, startPoint y: 192, endPoint x: 1048, endPoint y: 192, distance: 105.6
click at [1048, 192] on tr "CVAA Dividers (Flute BC Testliner brown/Testliner white) • Custom 20000 (initia…" at bounding box center [765, 192] width 1053 height 46
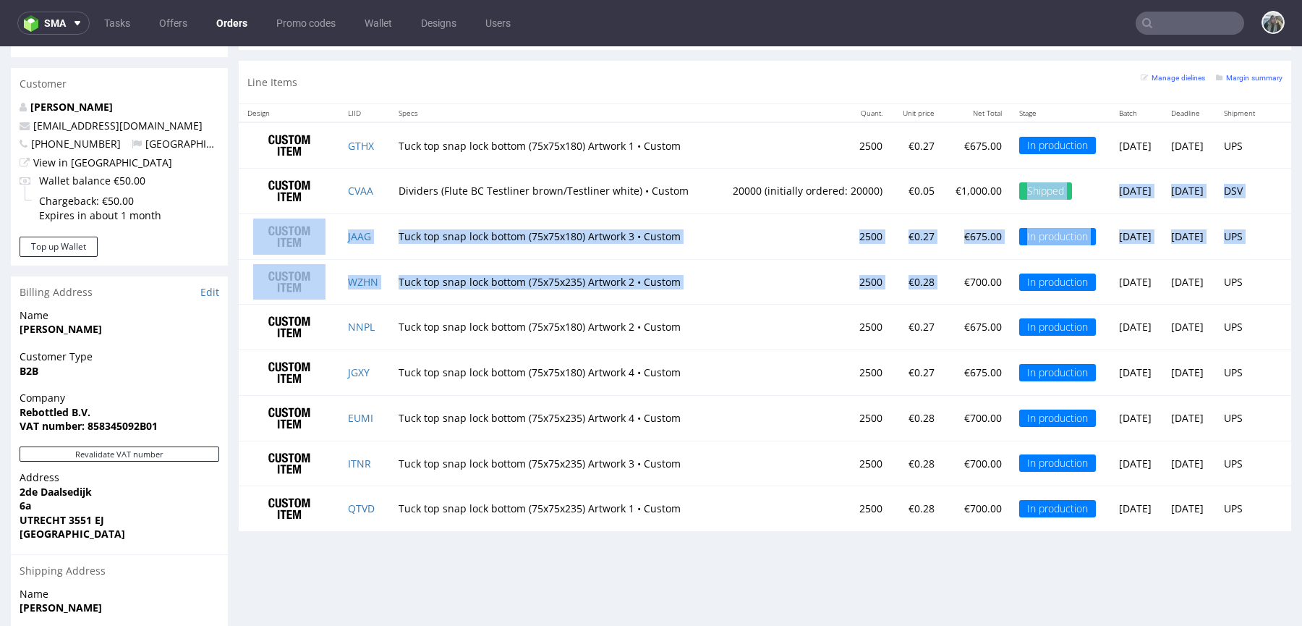
drag, startPoint x: 923, startPoint y: 266, endPoint x: 922, endPoint y: 195, distance: 70.9
click at [922, 195] on tbody "GTHX Tuck top snap lock bottom (75x75x180) Artwork 1 • Custom 2500 €0.27 €675.0…" at bounding box center [765, 326] width 1053 height 408
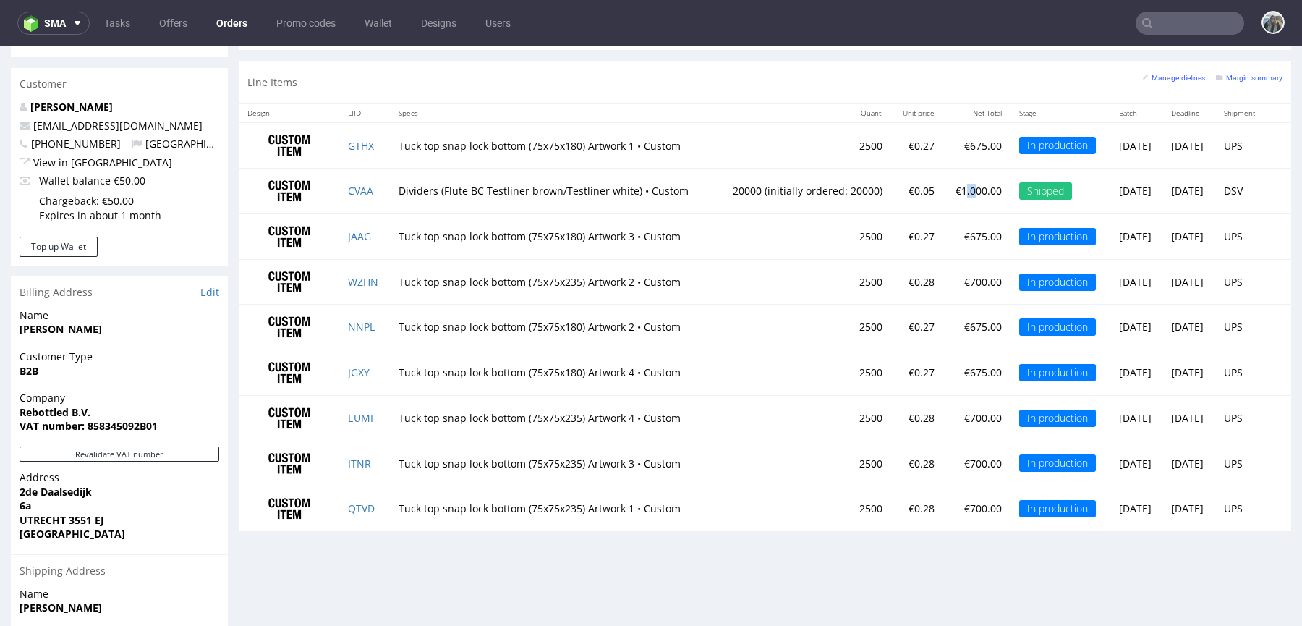
drag, startPoint x: 927, startPoint y: 191, endPoint x: 904, endPoint y: 190, distance: 22.4
click at [943, 190] on td "€1,000.00" at bounding box center [976, 192] width 67 height 46
drag, startPoint x: 1175, startPoint y: 146, endPoint x: 1127, endPoint y: 146, distance: 47.7
click at [1128, 146] on tr "GTHX Tuck top snap lock bottom (75x75x180) Artwork 1 • Custom 2500 €0.27 €675.0…" at bounding box center [765, 145] width 1053 height 46
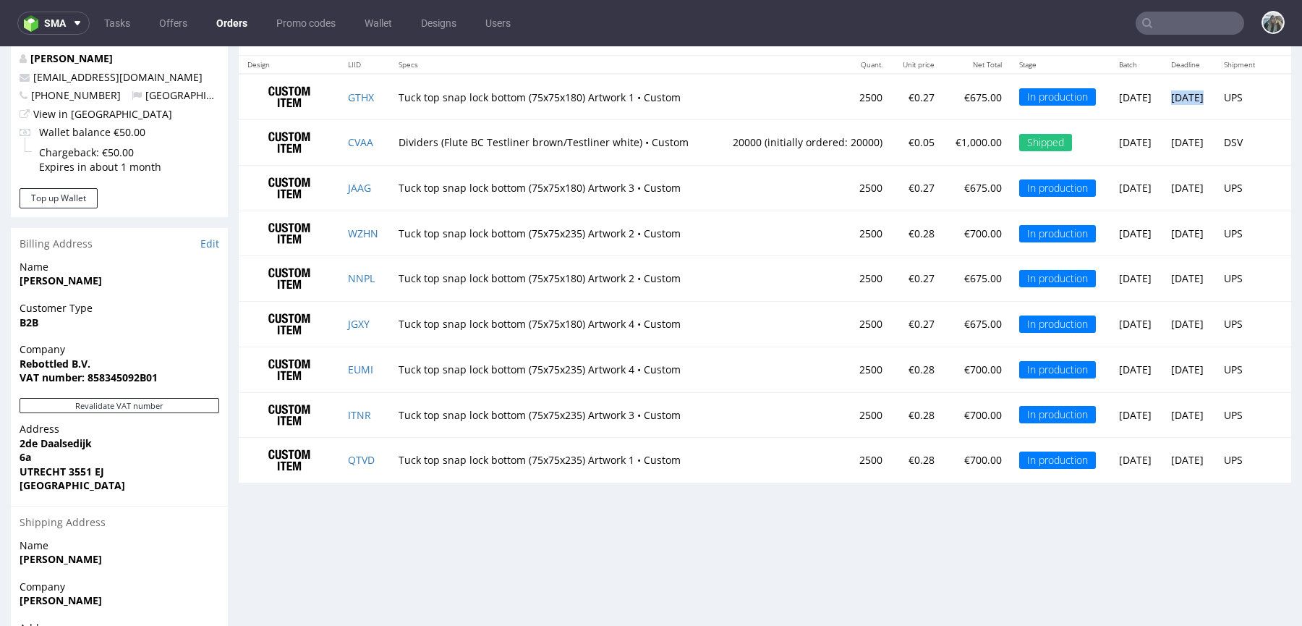
scroll to position [731, 0]
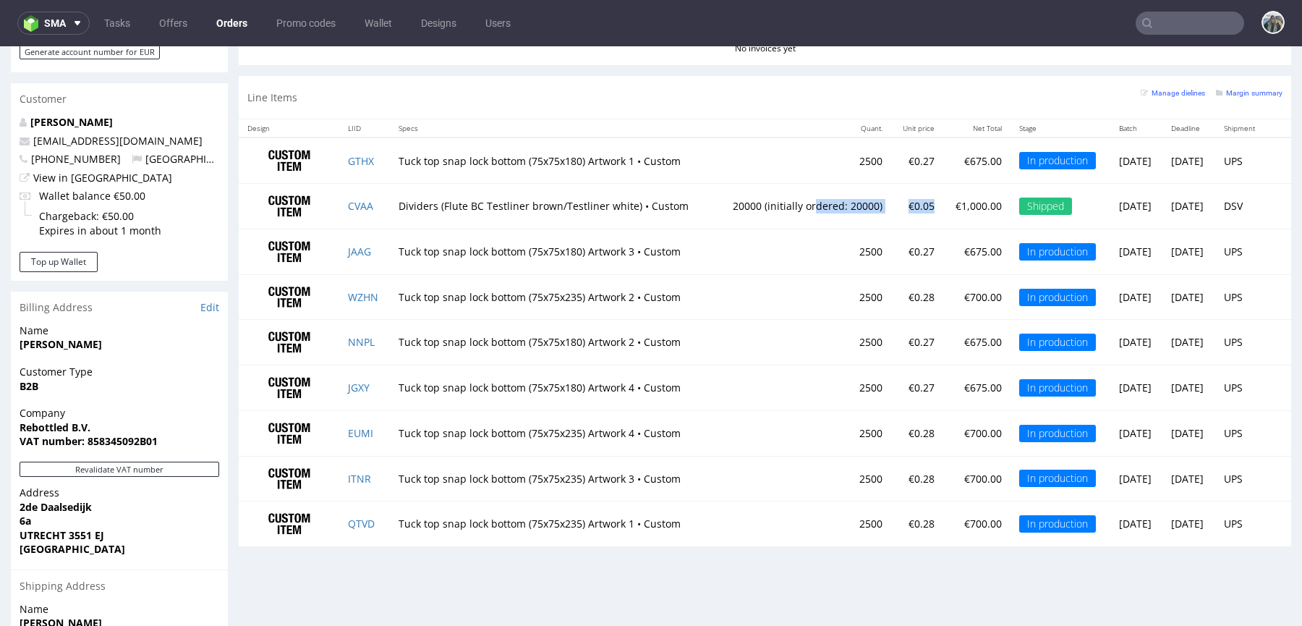
drag, startPoint x: 890, startPoint y: 208, endPoint x: 778, endPoint y: 205, distance: 112.9
click at [769, 206] on tr "CVAA Dividers (Flute BC Testliner brown/Testliner white) • Custom 20000 (initia…" at bounding box center [765, 207] width 1053 height 46
click at [821, 206] on td "20000 (initially ordered: 20000)" at bounding box center [803, 207] width 177 height 46
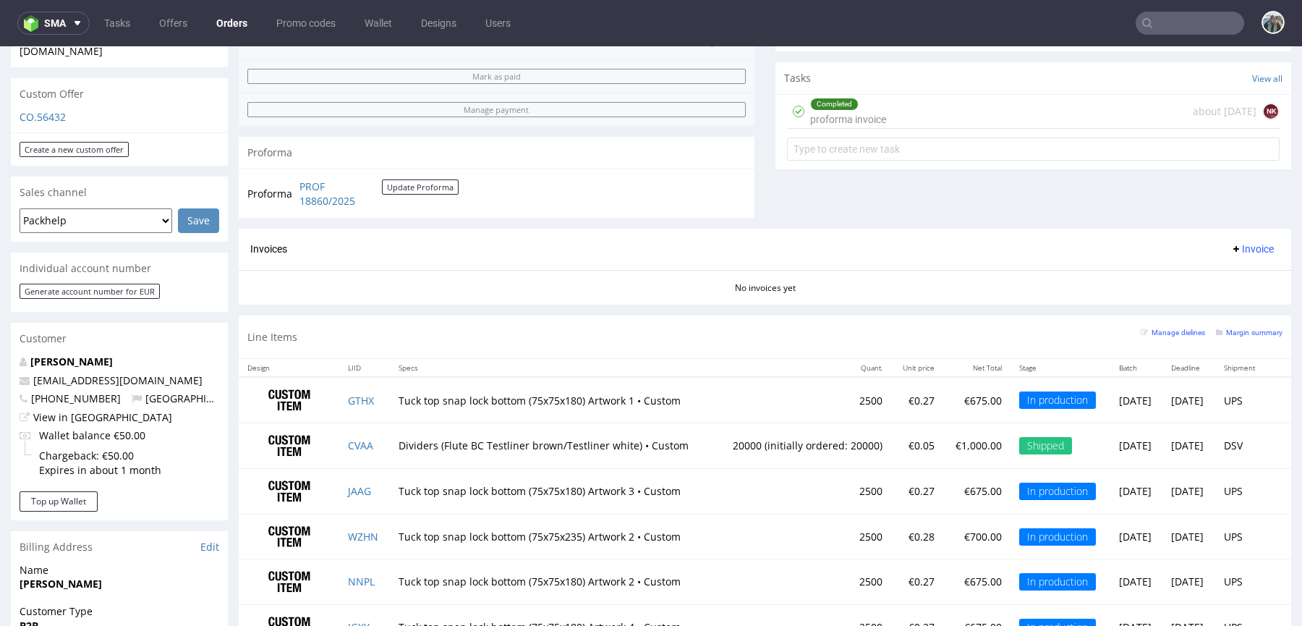
scroll to position [453, 0]
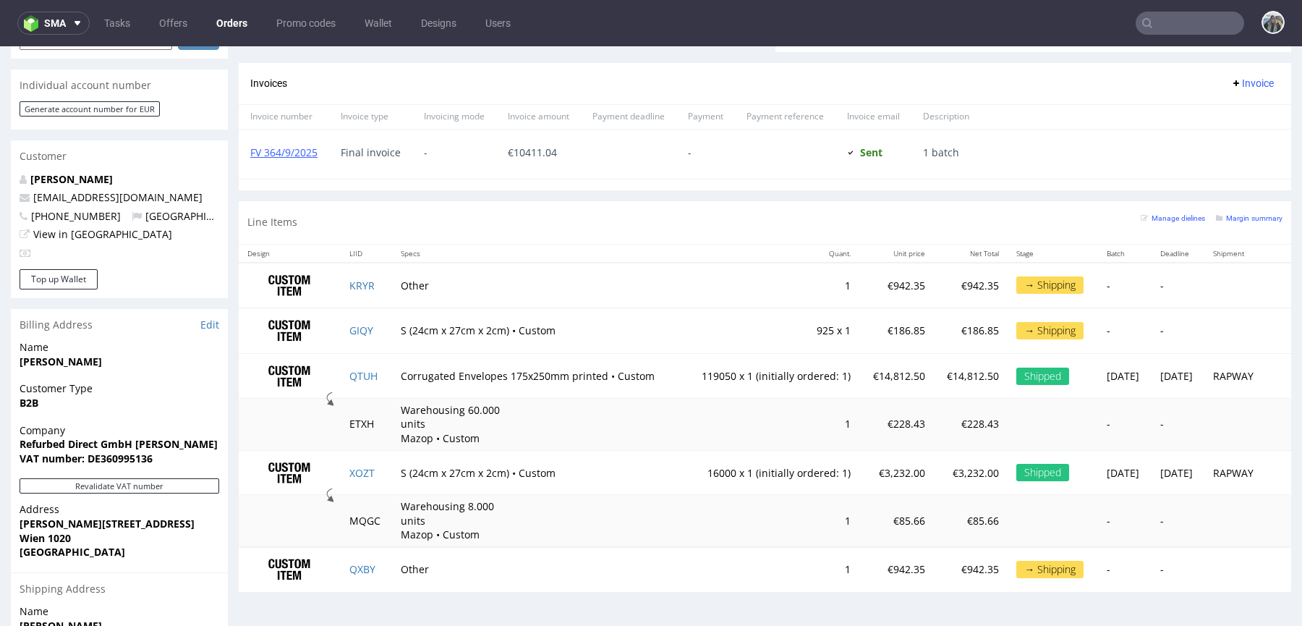
scroll to position [681, 0]
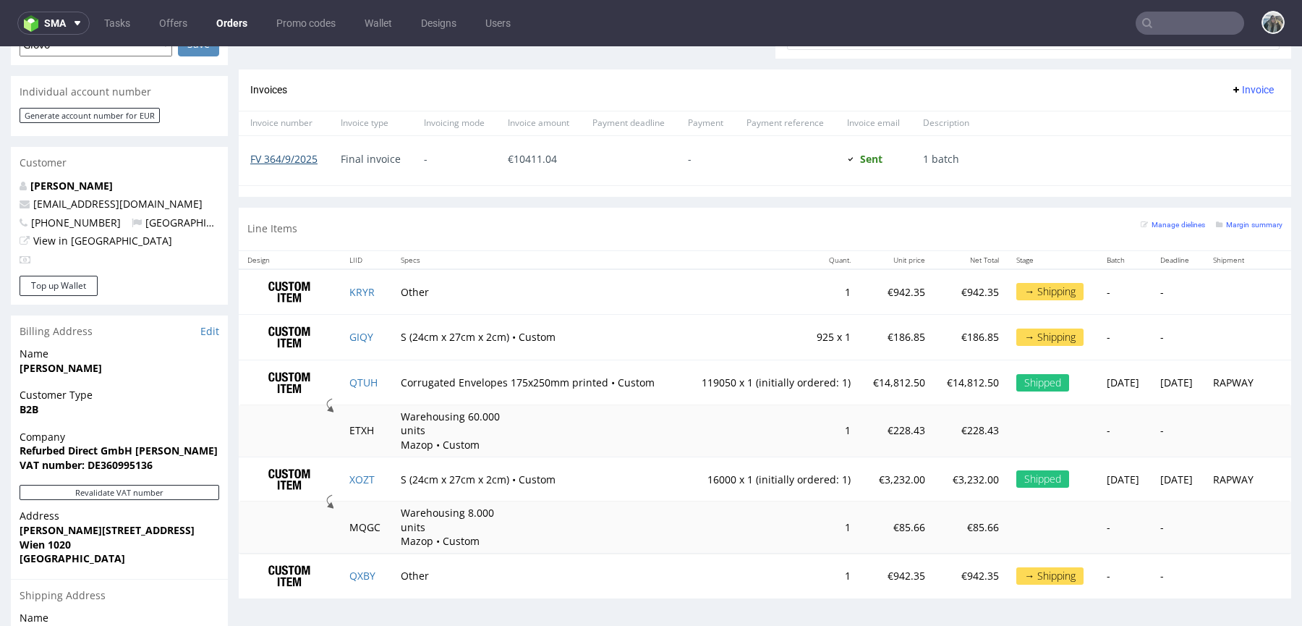
click at [307, 154] on link "FV 364/9/2025" at bounding box center [283, 159] width 67 height 14
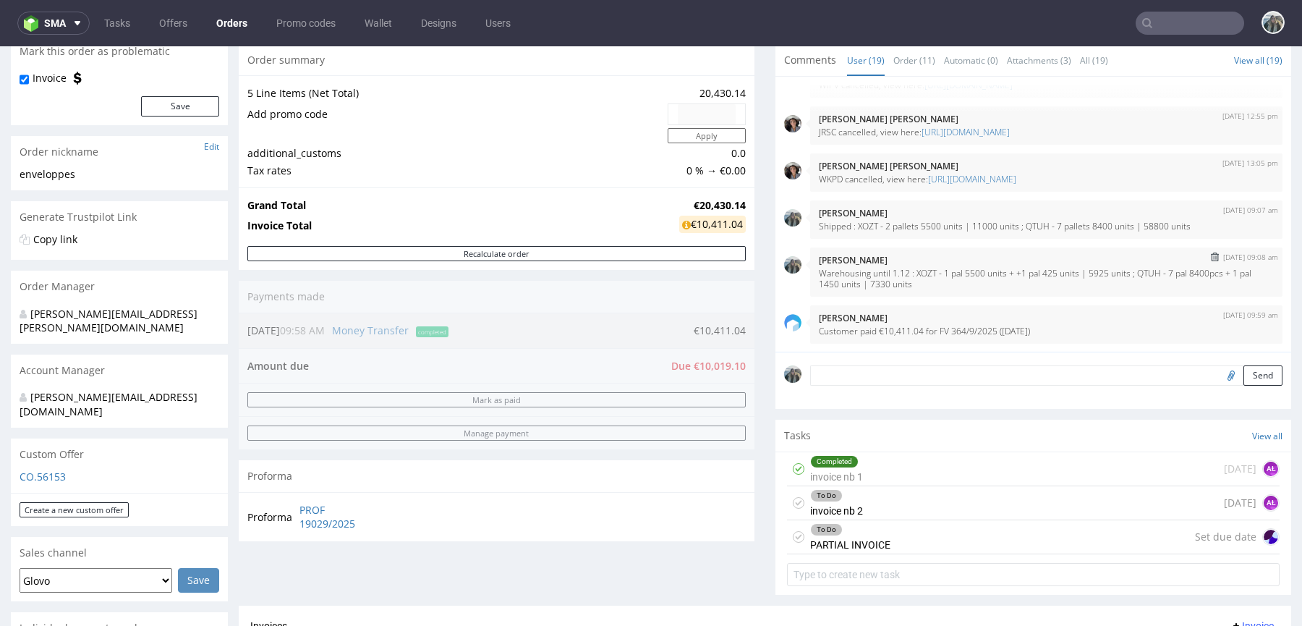
scroll to position [150, 0]
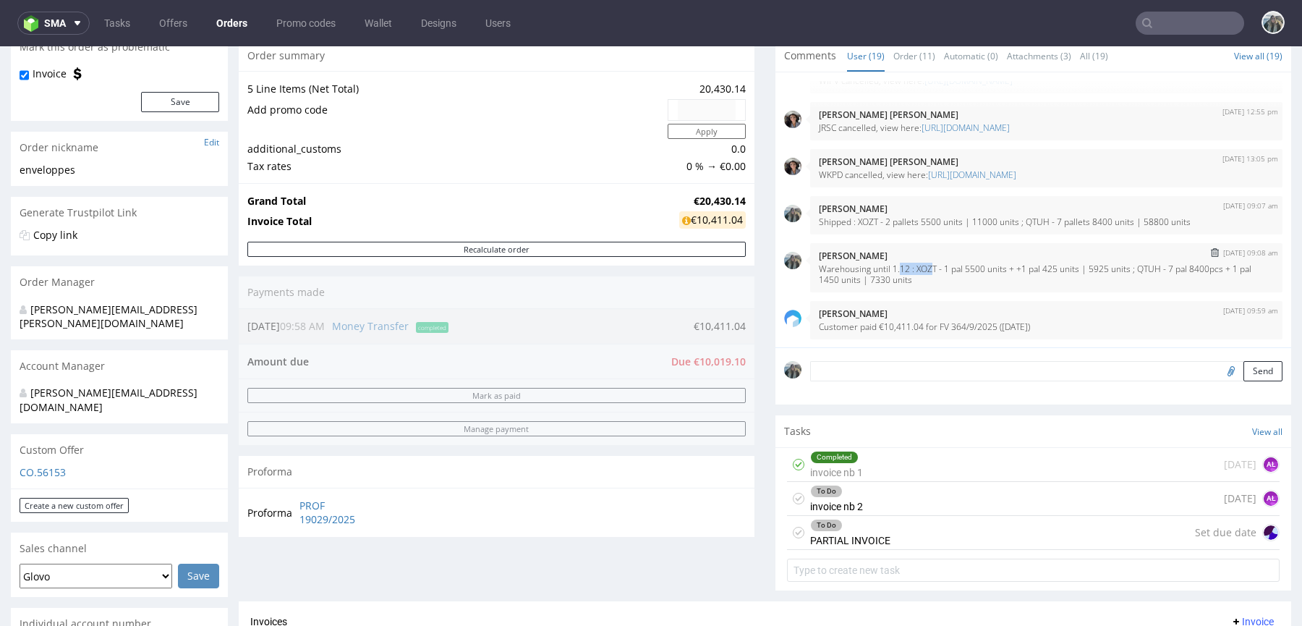
drag, startPoint x: 922, startPoint y: 264, endPoint x: 889, endPoint y: 263, distance: 33.3
click at [889, 263] on p "Warehousing until 1.12 : XOZT - 1 pal 5500 units + +1 pal 425 units | 5925 unit…" at bounding box center [1046, 274] width 455 height 22
click at [913, 268] on p "Warehousing until 1.12 : XOZT - 1 pal 5500 units + +1 pal 425 units | 5925 unit…" at bounding box center [1046, 274] width 455 height 22
click at [892, 263] on p "Warehousing until 1.12 : XOZT - 1 pal 5500 units + +1 pal 425 units | 5925 unit…" at bounding box center [1046, 274] width 455 height 22
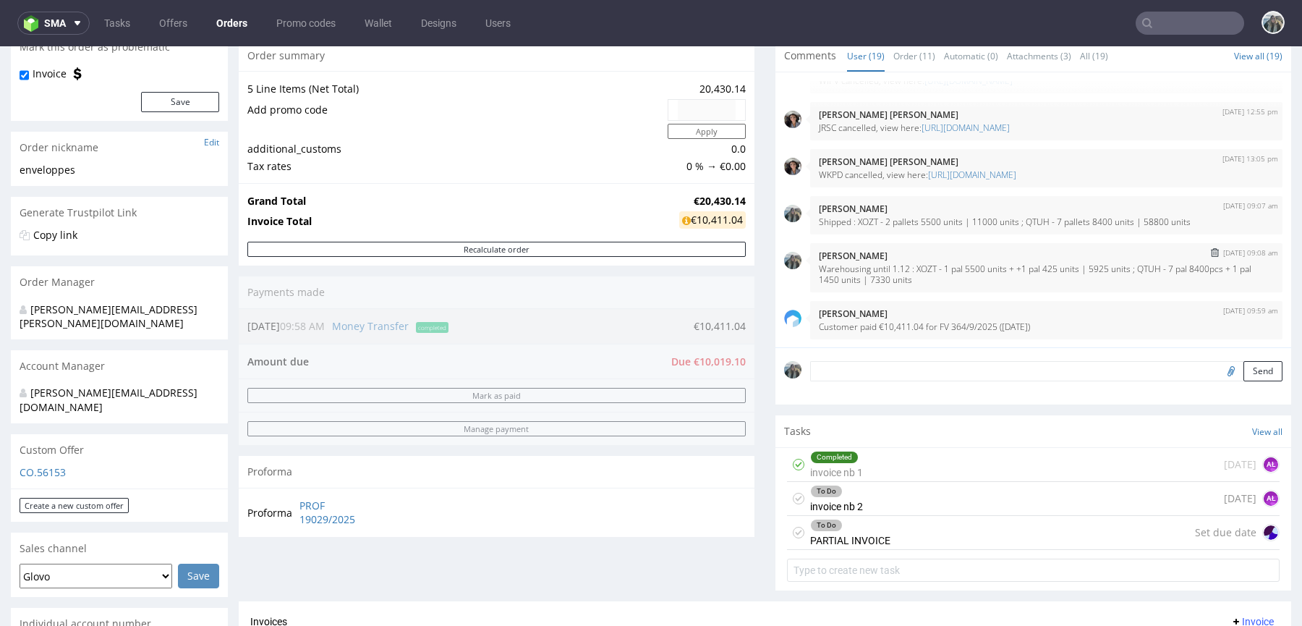
click at [919, 287] on div "8th Sep 25 | 09:08 am Zeniuk Magdalena Warehousing until 1.12 : XOZT - 1 pal 55…" at bounding box center [1046, 267] width 472 height 49
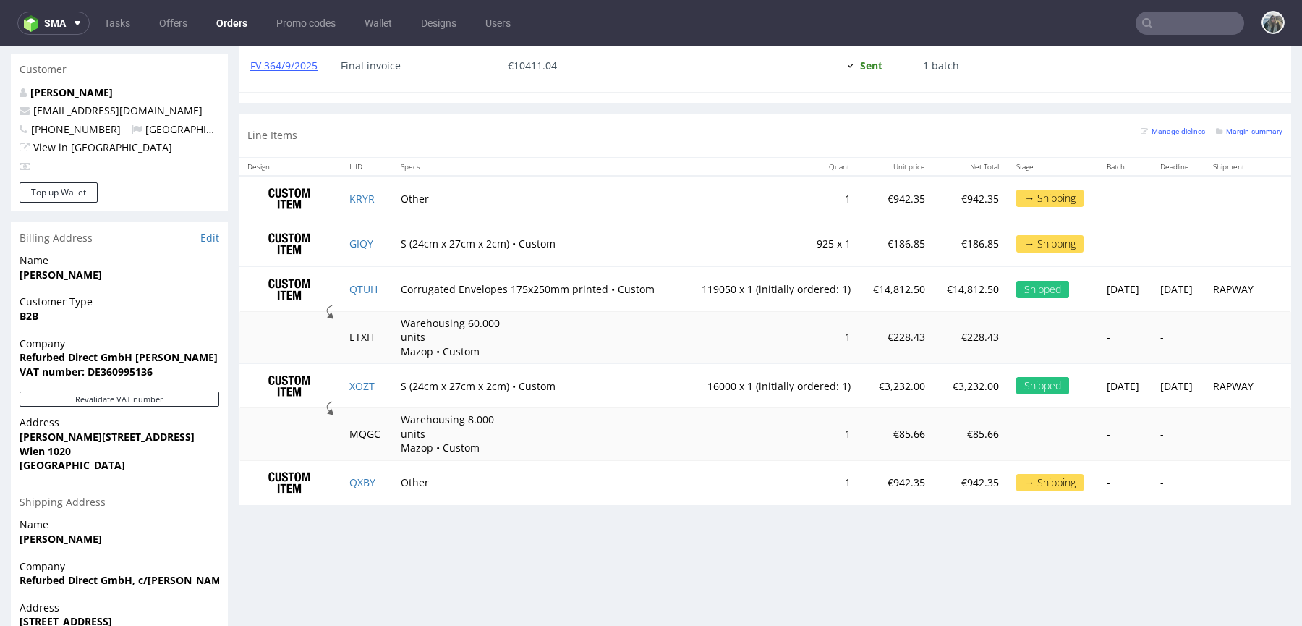
scroll to position [433, 0]
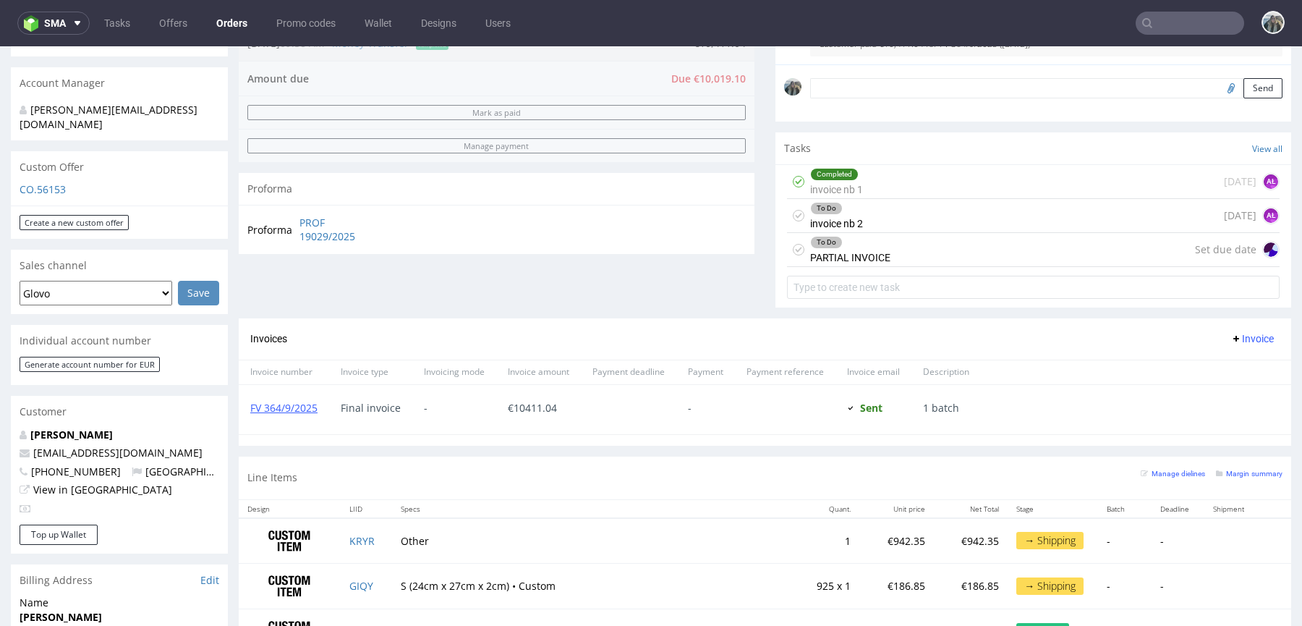
click at [877, 214] on div "To Do invoice nb 2 in 3 months AŁ" at bounding box center [1033, 216] width 493 height 34
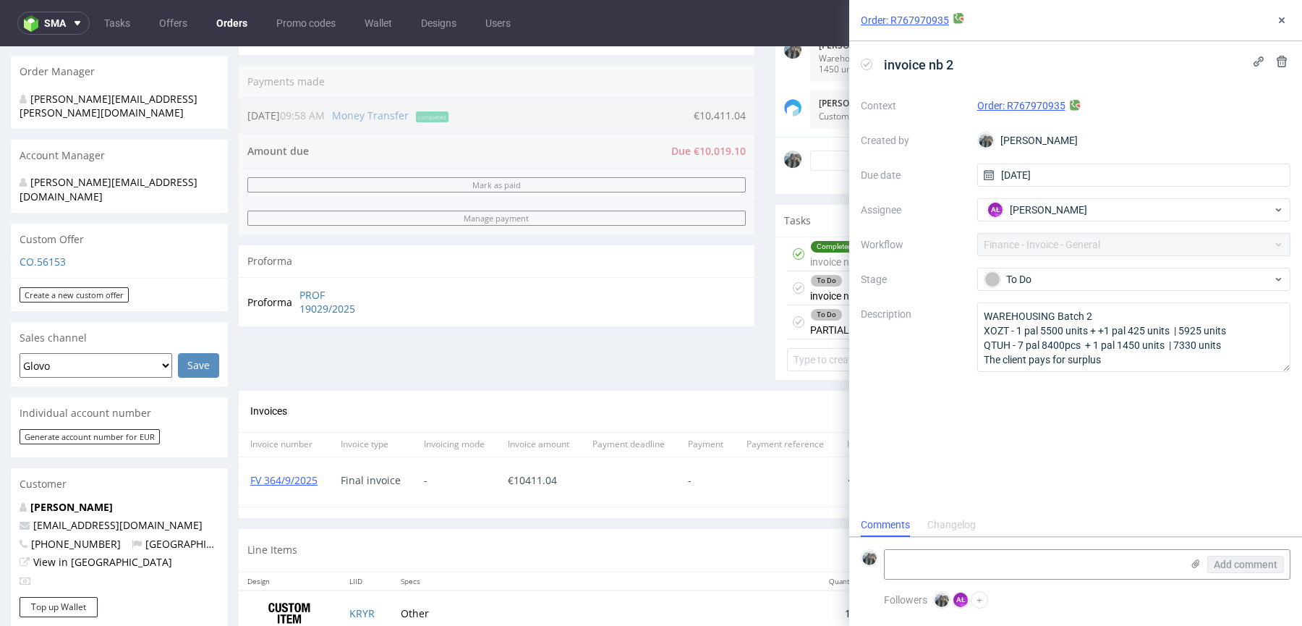
scroll to position [366, 0]
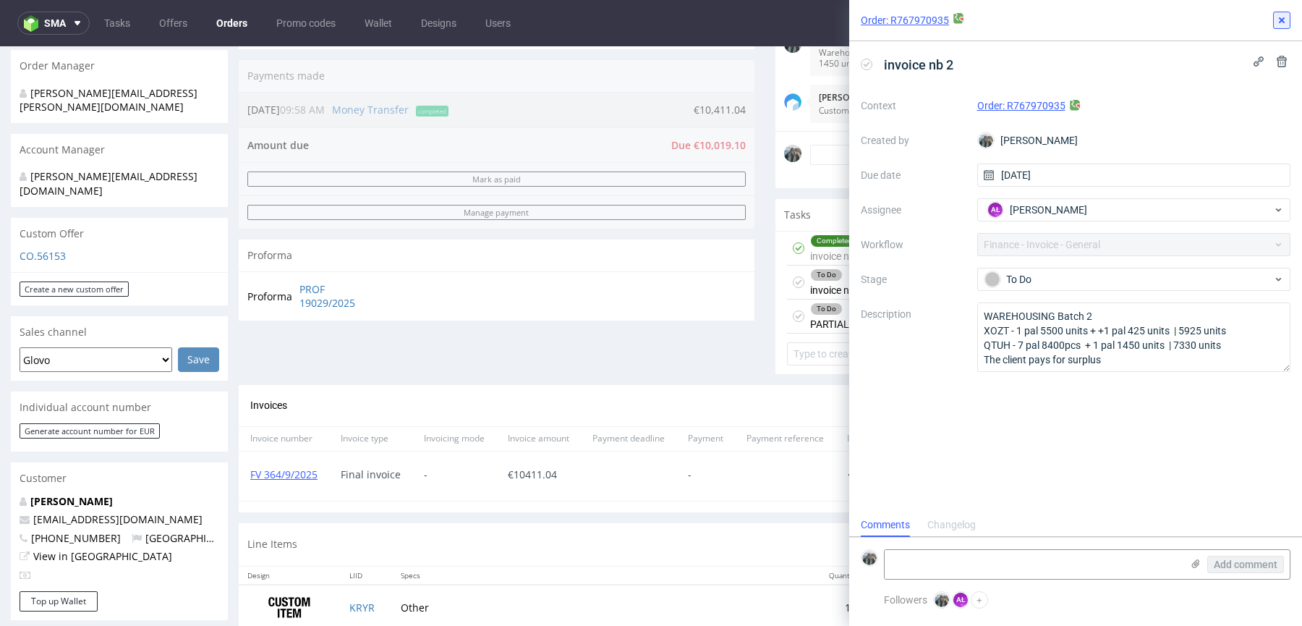
drag, startPoint x: 1280, startPoint y: 14, endPoint x: 735, endPoint y: 310, distance: 620.2
click at [1280, 14] on icon at bounding box center [1282, 20] width 12 height 12
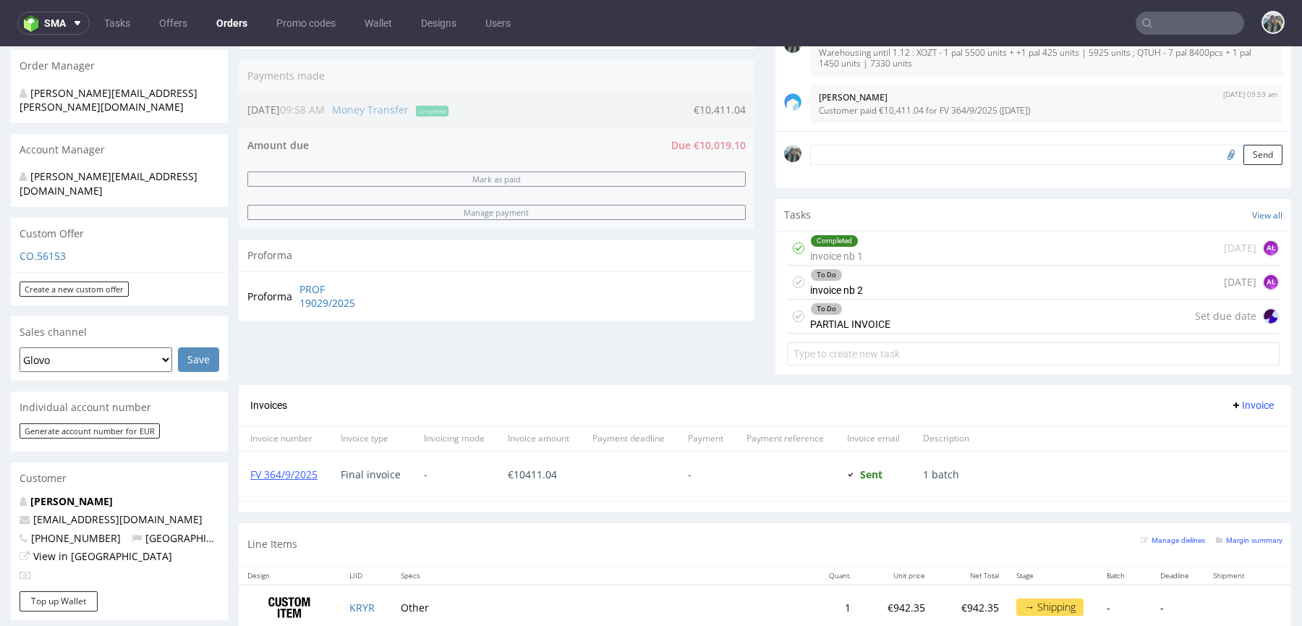
drag, startPoint x: 362, startPoint y: 475, endPoint x: 213, endPoint y: 475, distance: 149.0
click at [214, 475] on div "Order via Offer R767970935 13.08.2025 11:54 AM Mark this order as problematic I…" at bounding box center [651, 416] width 1302 height 1400
click at [605, 237] on div "Proforma" at bounding box center [497, 253] width 516 height 32
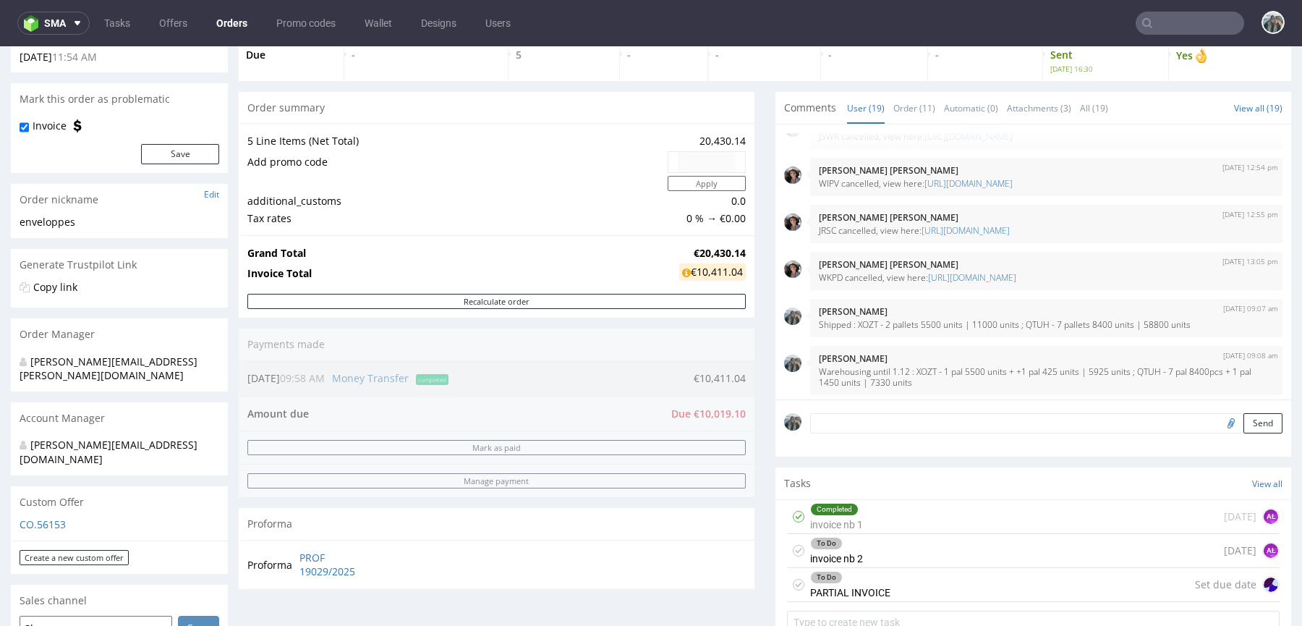
scroll to position [89, 0]
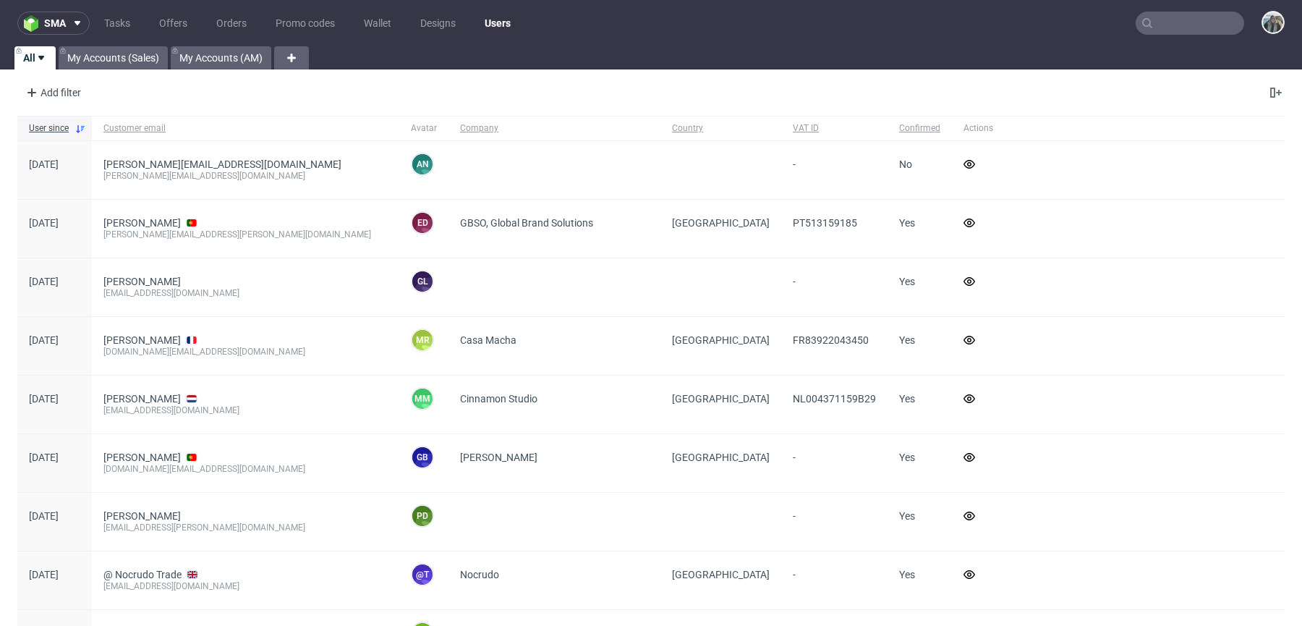
click at [1169, 24] on input "text" at bounding box center [1190, 23] width 109 height 23
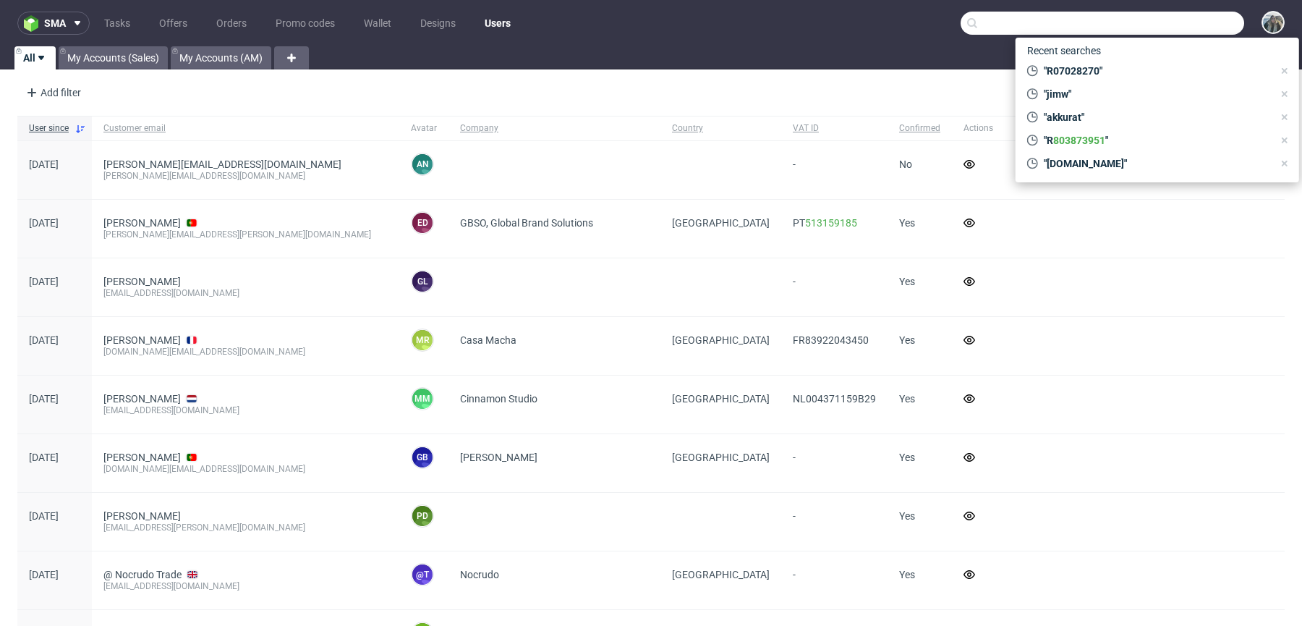
click at [1162, 25] on input "text" at bounding box center [1103, 23] width 284 height 23
paste input "R083734190"
type input "R083734190"
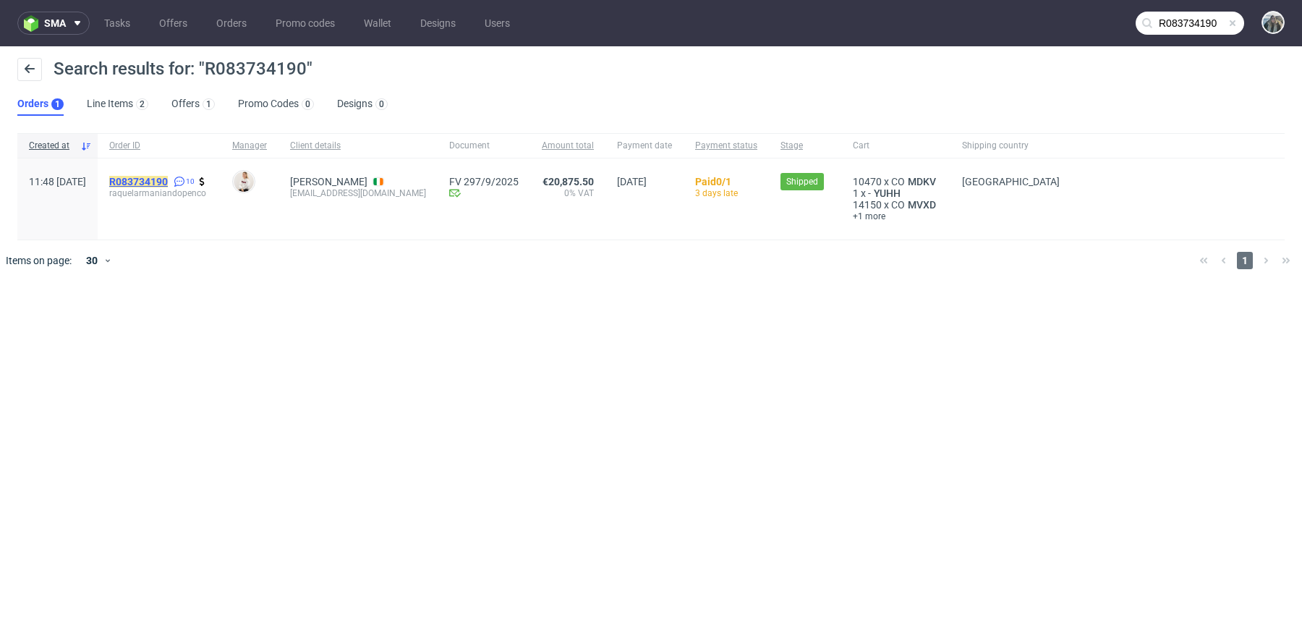
click at [168, 182] on mark "R083734190" at bounding box center [138, 182] width 59 height 12
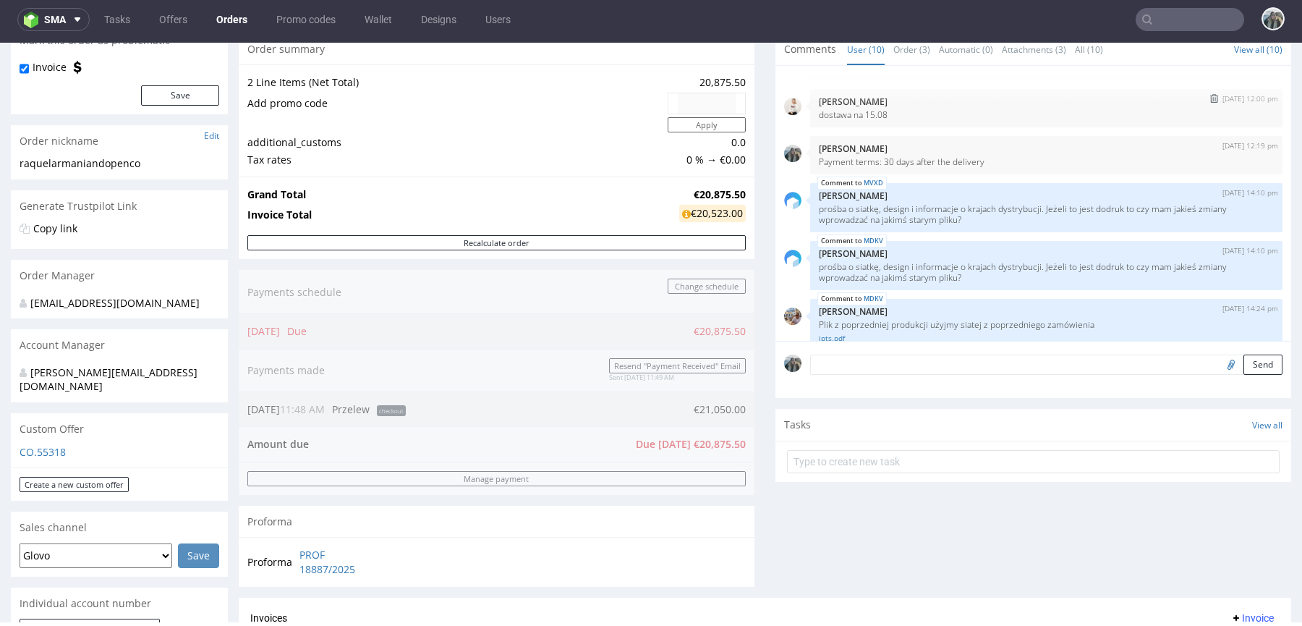
scroll to position [89, 0]
drag, startPoint x: 980, startPoint y: 154, endPoint x: 876, endPoint y: 158, distance: 104.3
click at [876, 159] on p "Payment terms: 30 days after the delivery" at bounding box center [1046, 160] width 455 height 11
click at [990, 148] on p "[PERSON_NAME]" at bounding box center [1046, 147] width 455 height 11
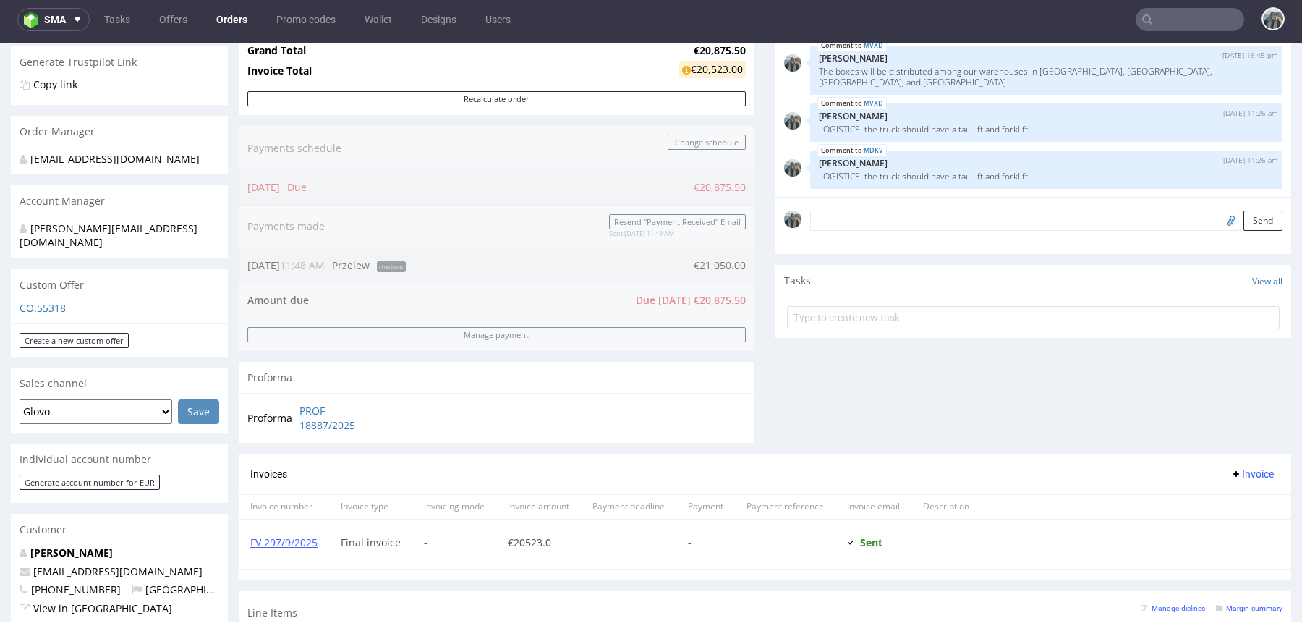
scroll to position [320, 0]
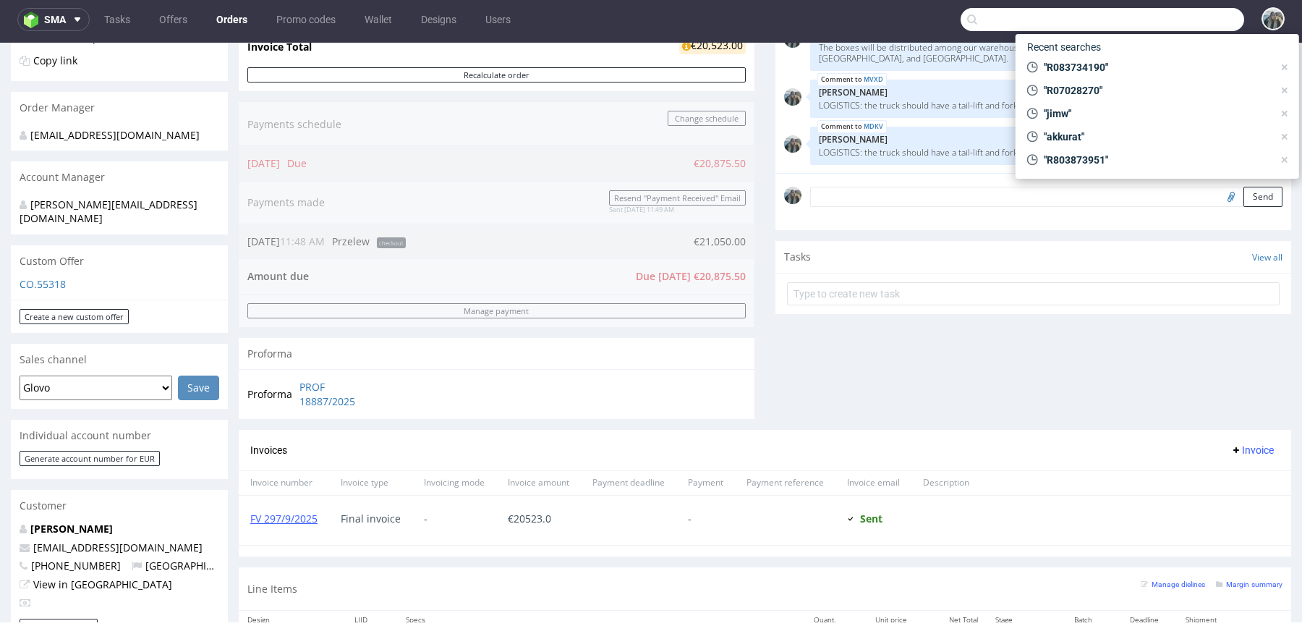
click at [1168, 17] on input "text" at bounding box center [1103, 19] width 284 height 23
paste input "R029338420"
type input "R029338420"
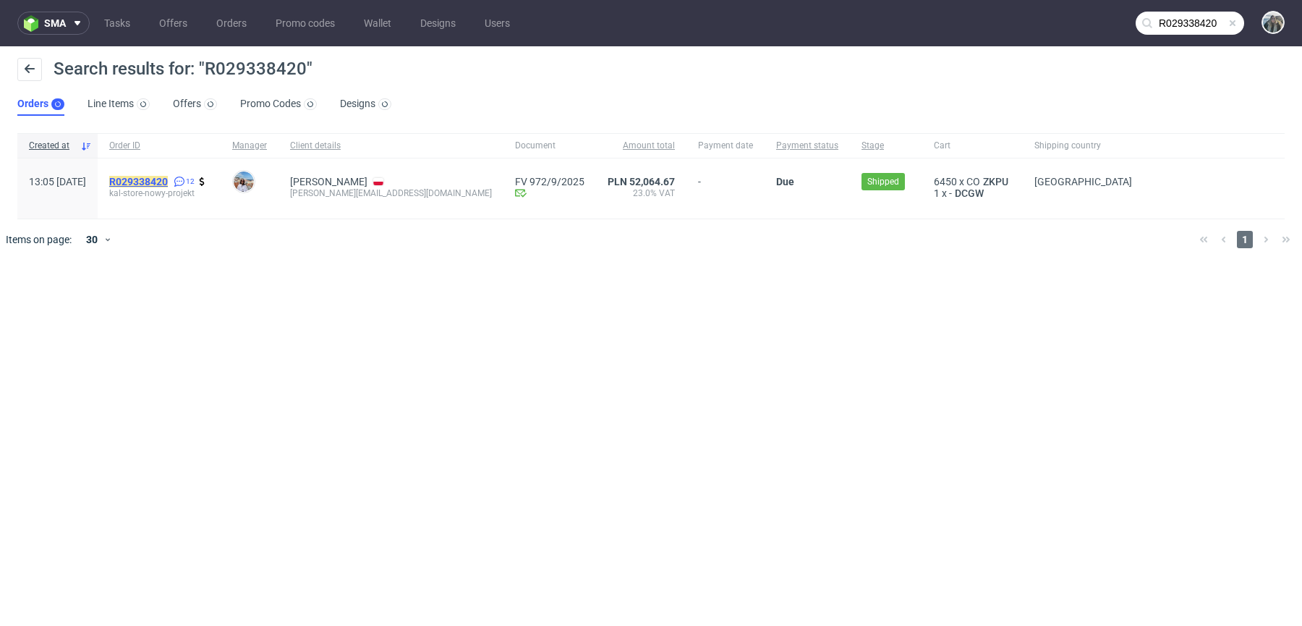
click at [168, 186] on mark "R029338420" at bounding box center [138, 182] width 59 height 12
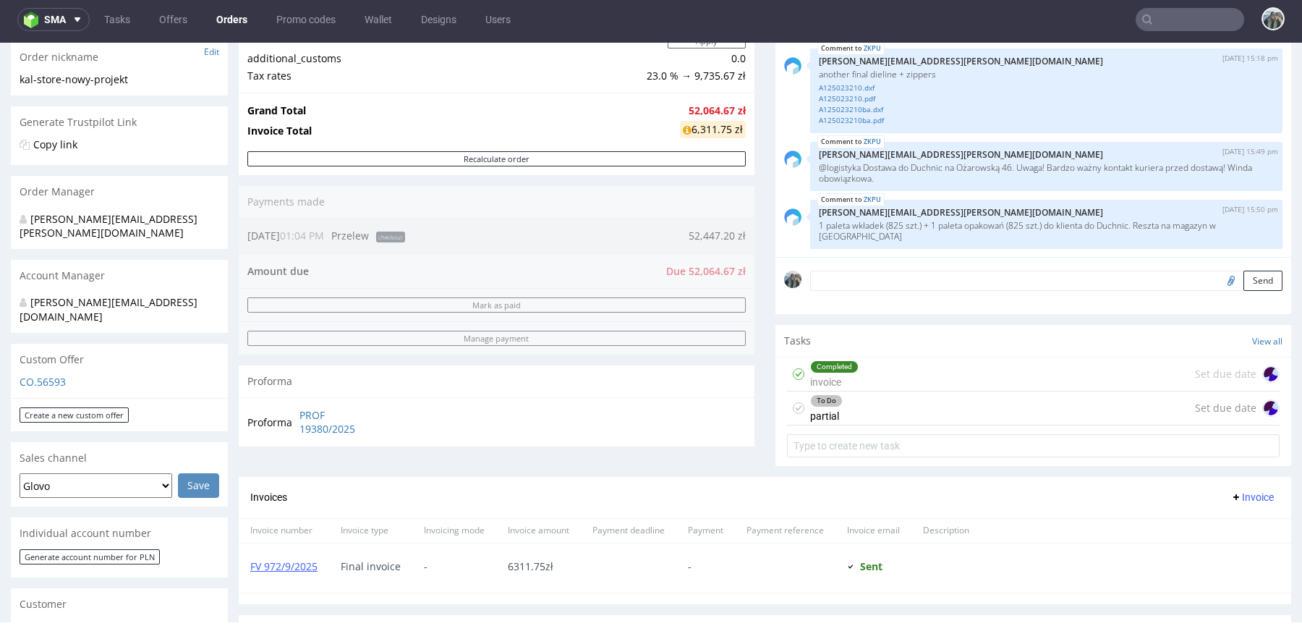
scroll to position [269, 0]
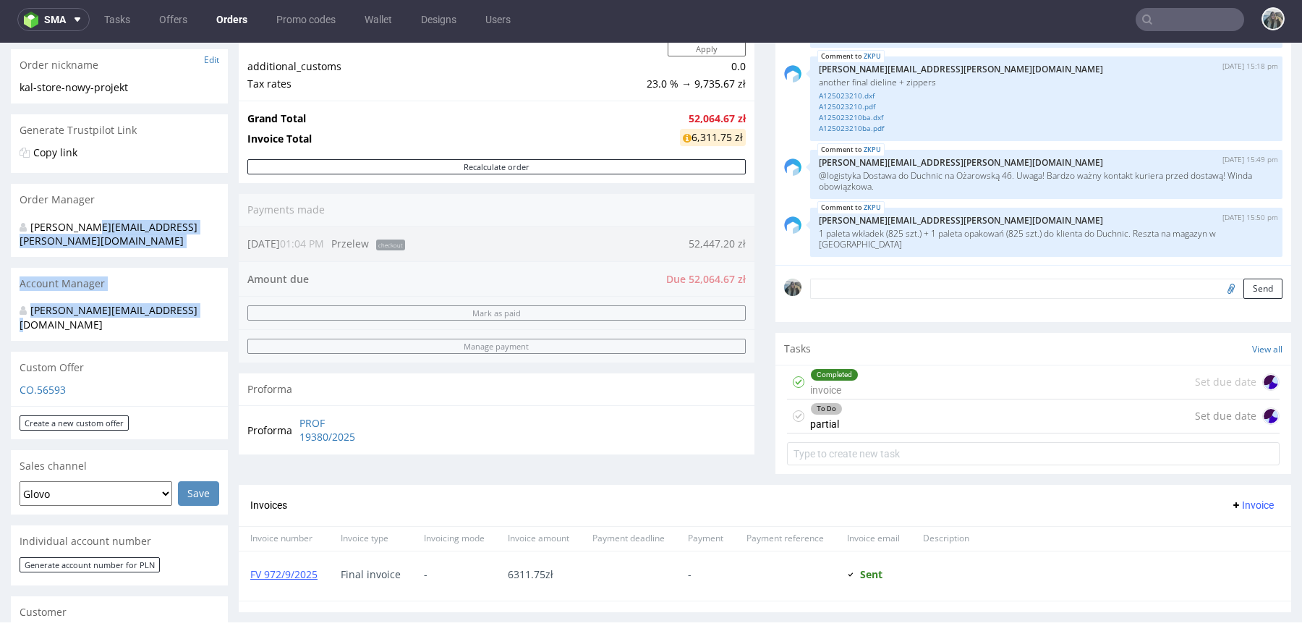
drag, startPoint x: 185, startPoint y: 304, endPoint x: 85, endPoint y: 228, distance: 126.0
click at [85, 228] on div "Order via Offer R029338420 28.08.2025 01:05 PM Mark this order as problematic I…" at bounding box center [119, 559] width 217 height 1396
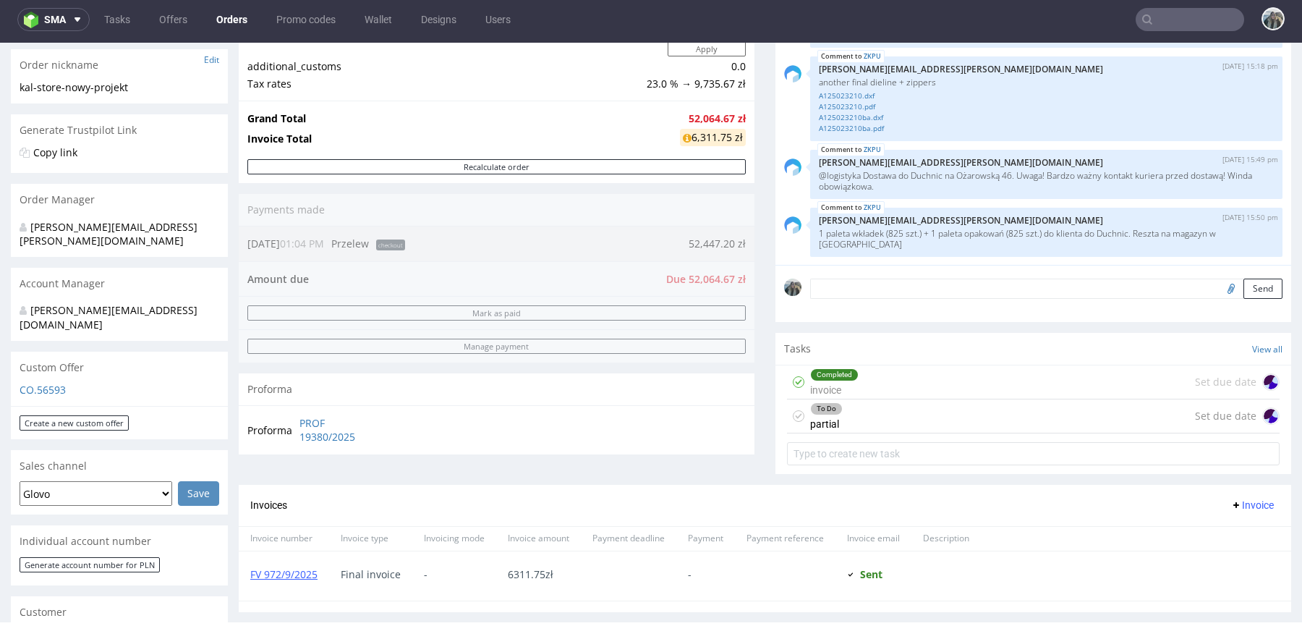
click at [553, 344] on div "Order summary 1 Line Item (Net Total) 42,329.00 Add promo code Apply additional…" at bounding box center [497, 220] width 516 height 527
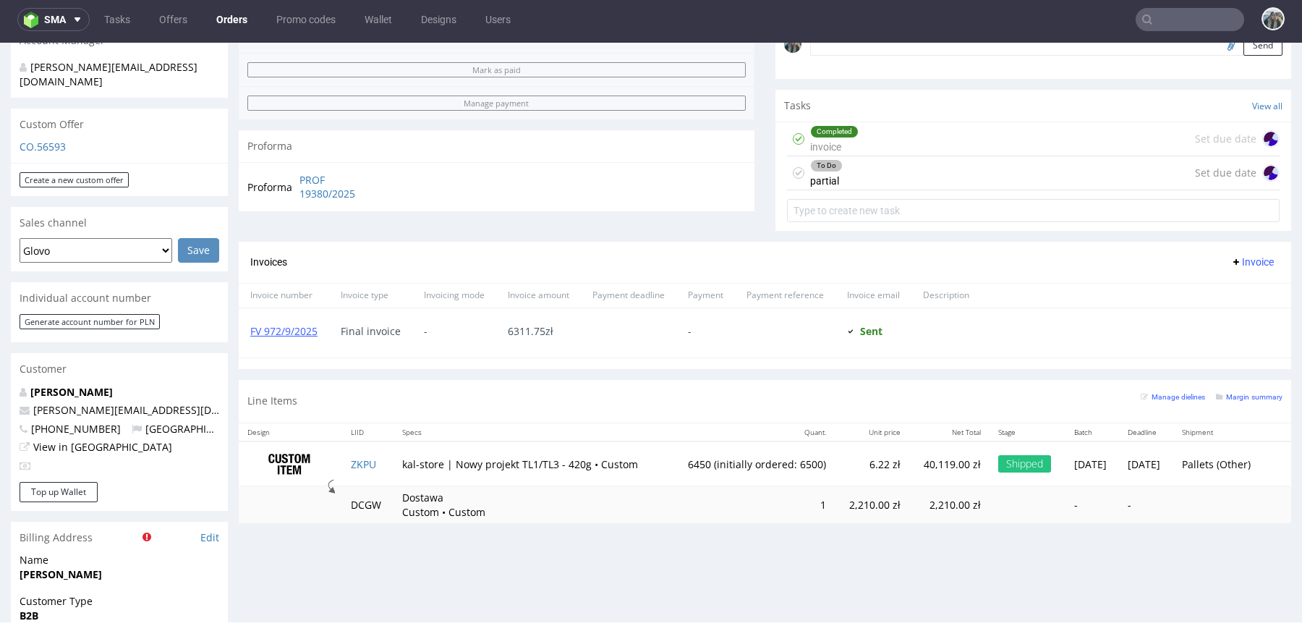
scroll to position [514, 0]
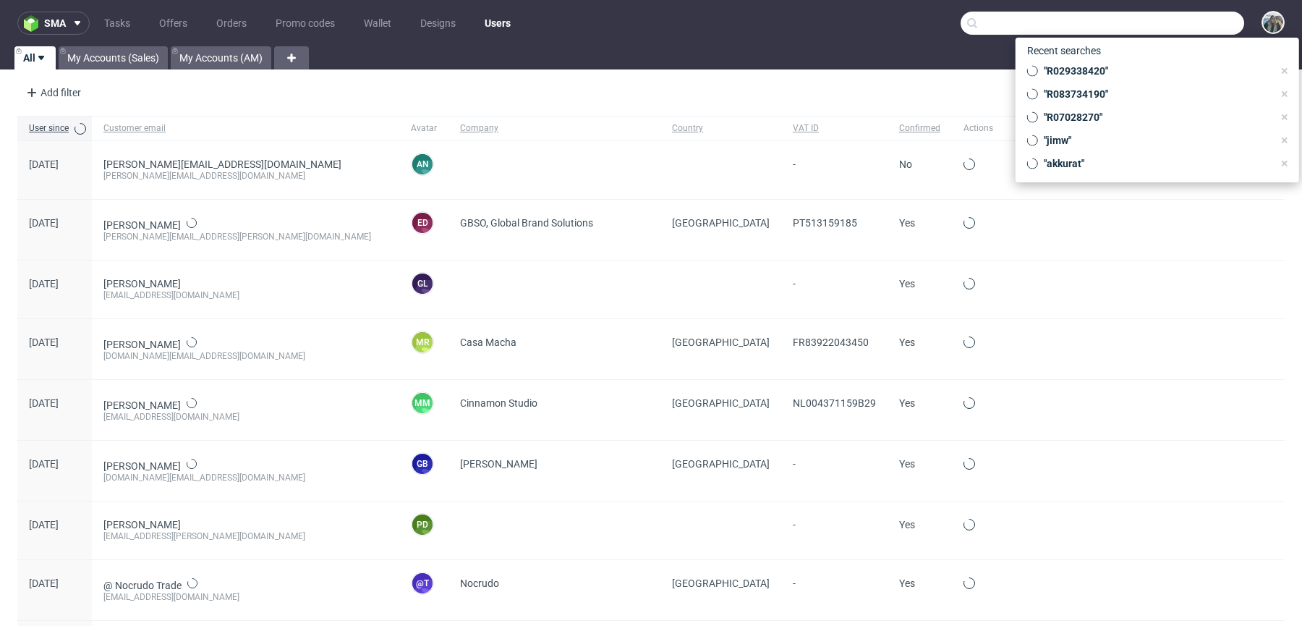
click at [1176, 20] on input "text" at bounding box center [1103, 23] width 284 height 23
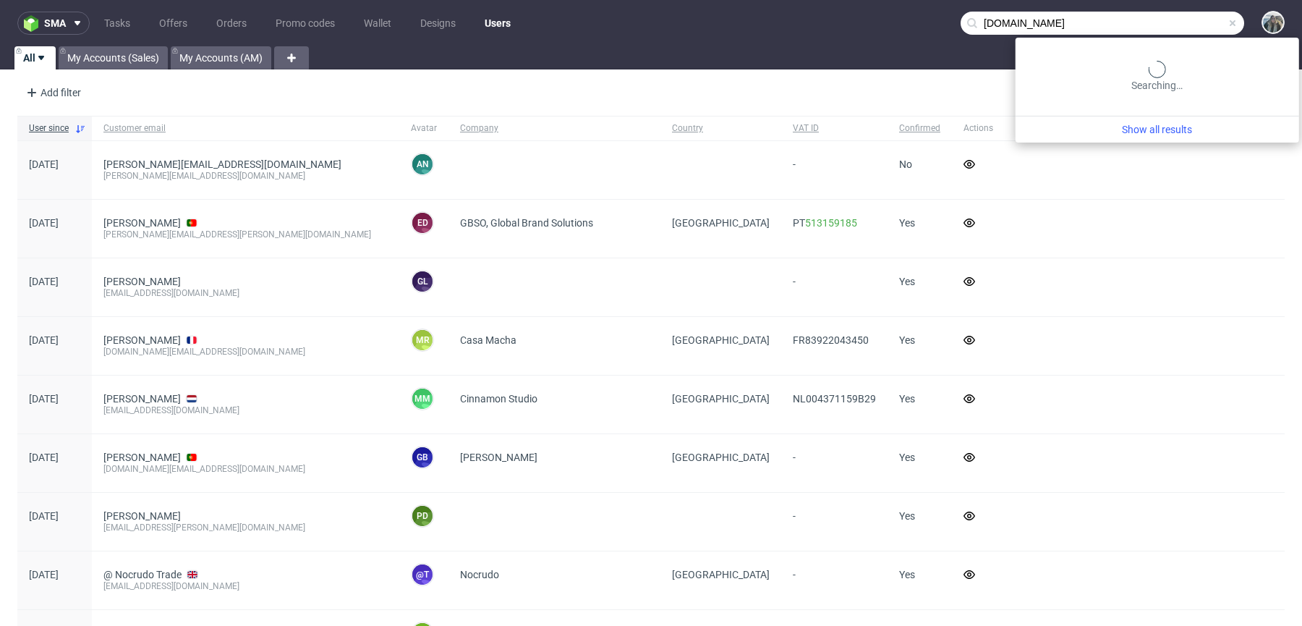
type input "[DOMAIN_NAME]"
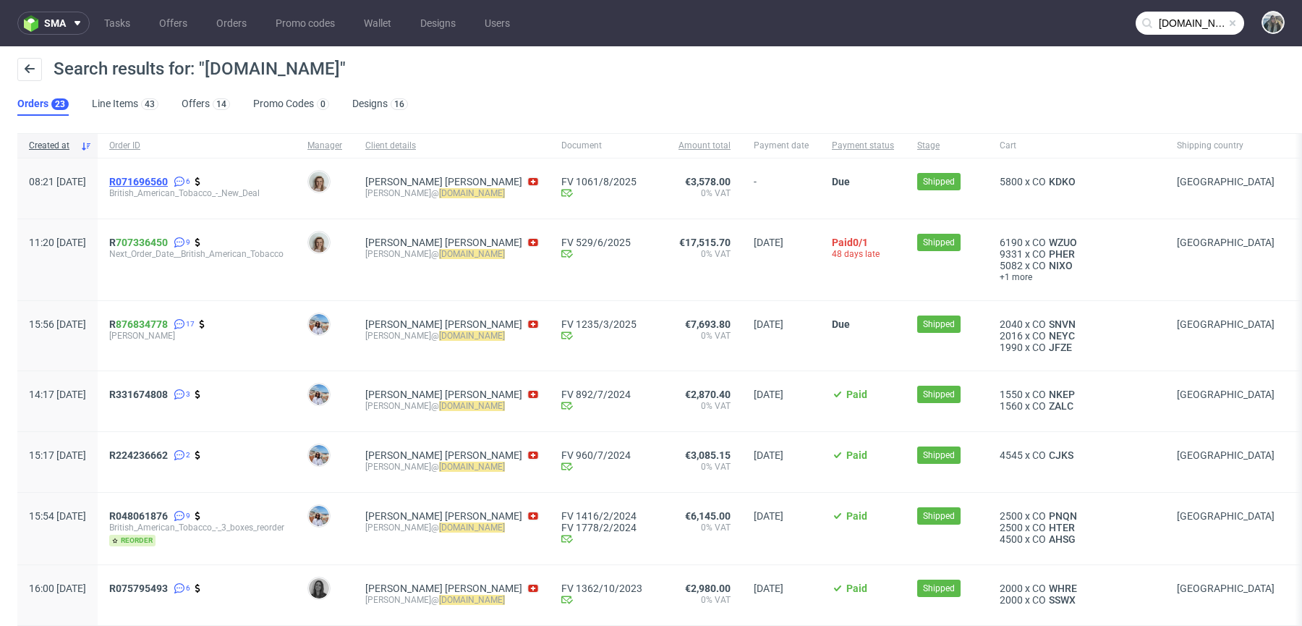
click at [168, 181] on span "R071696560" at bounding box center [138, 182] width 59 height 12
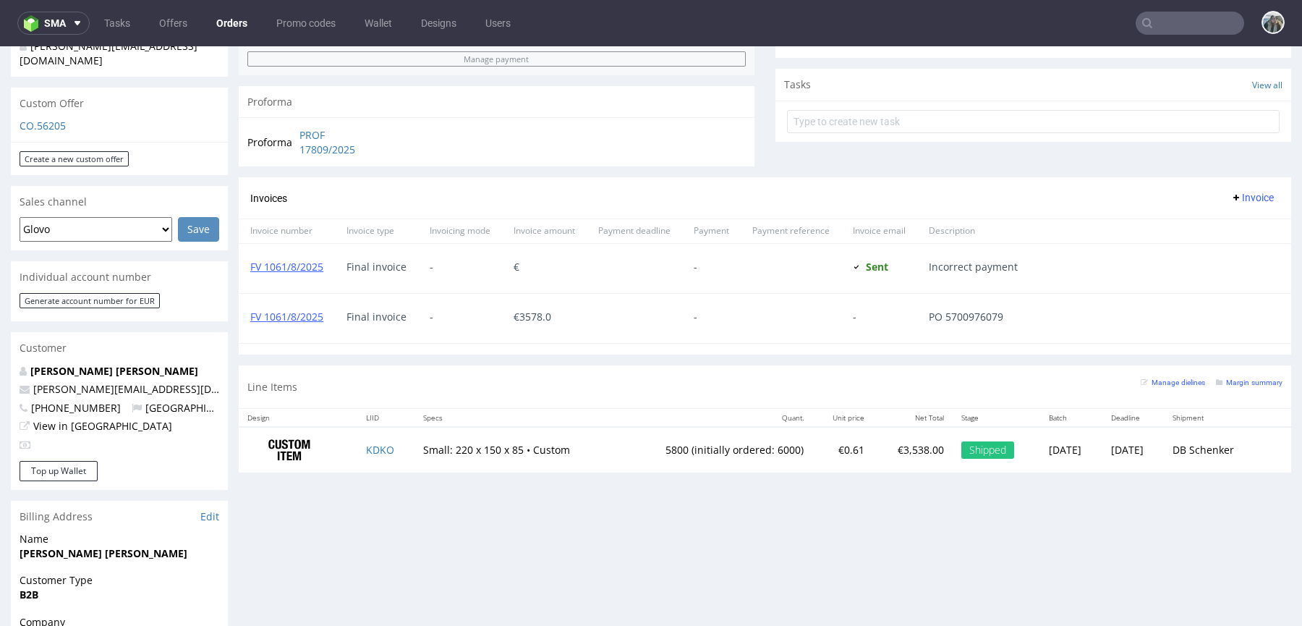
scroll to position [627, 0]
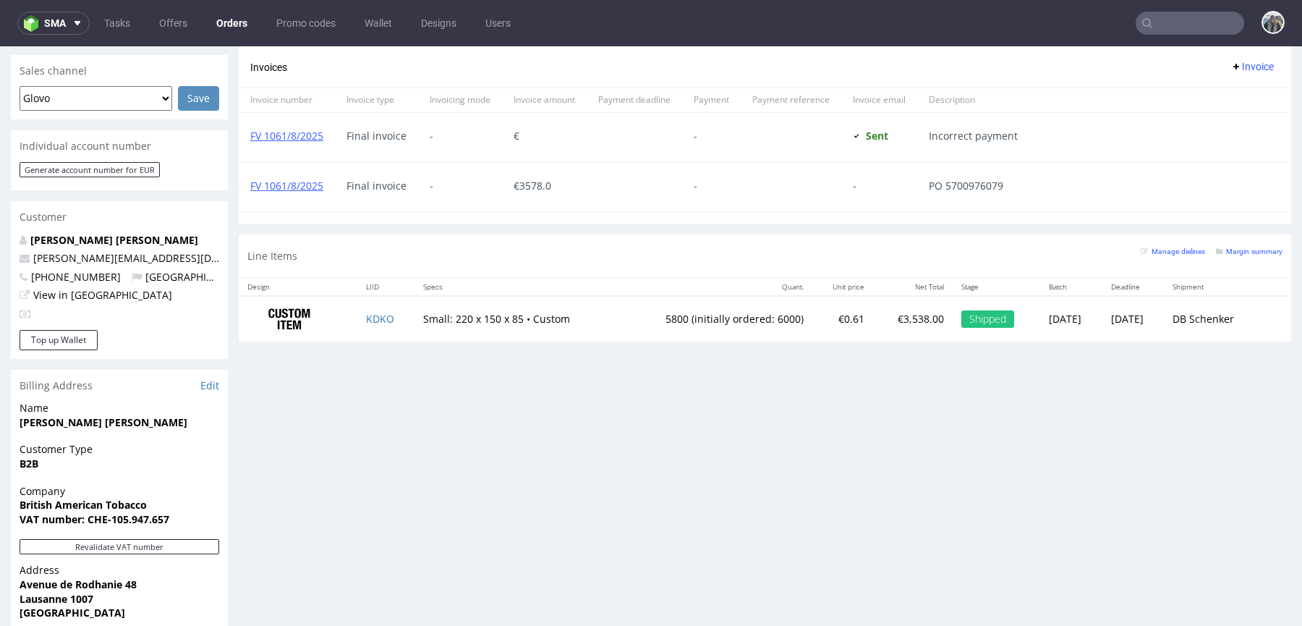
click at [1169, 6] on nav "sma Tasks Offers Orders Promo codes Wallet Designs Users" at bounding box center [651, 23] width 1302 height 46
click at [1169, 22] on input "text" at bounding box center [1190, 23] width 109 height 23
paste input "R071696560"
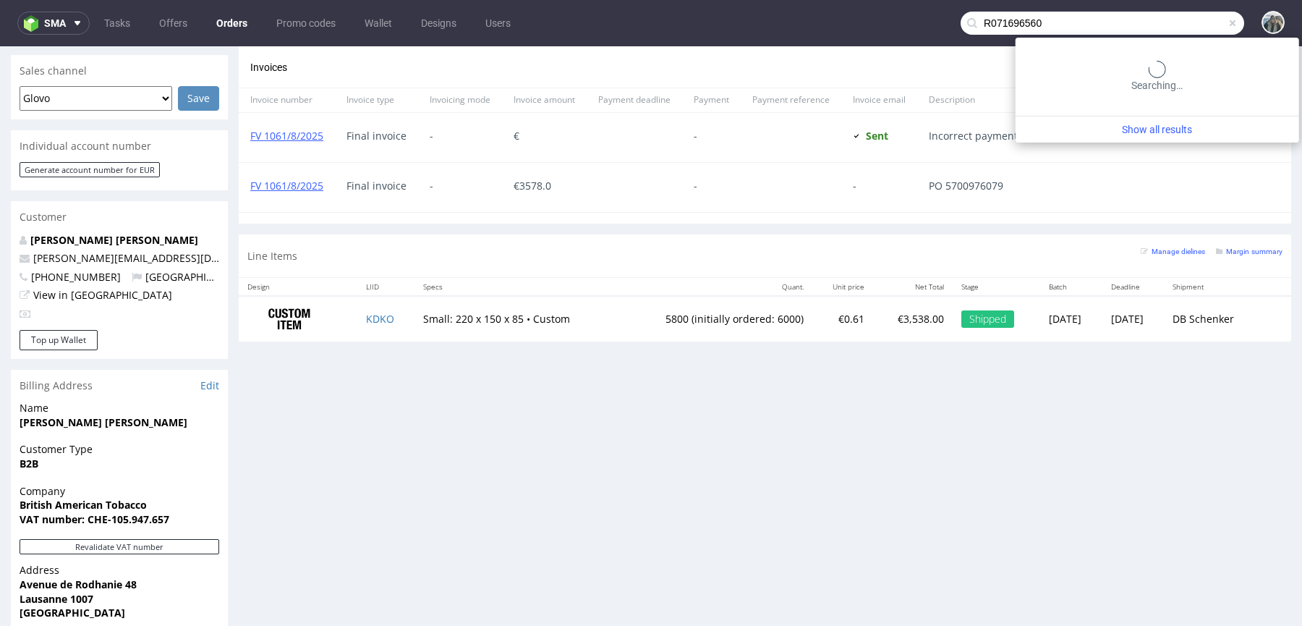
type input "R071696560"
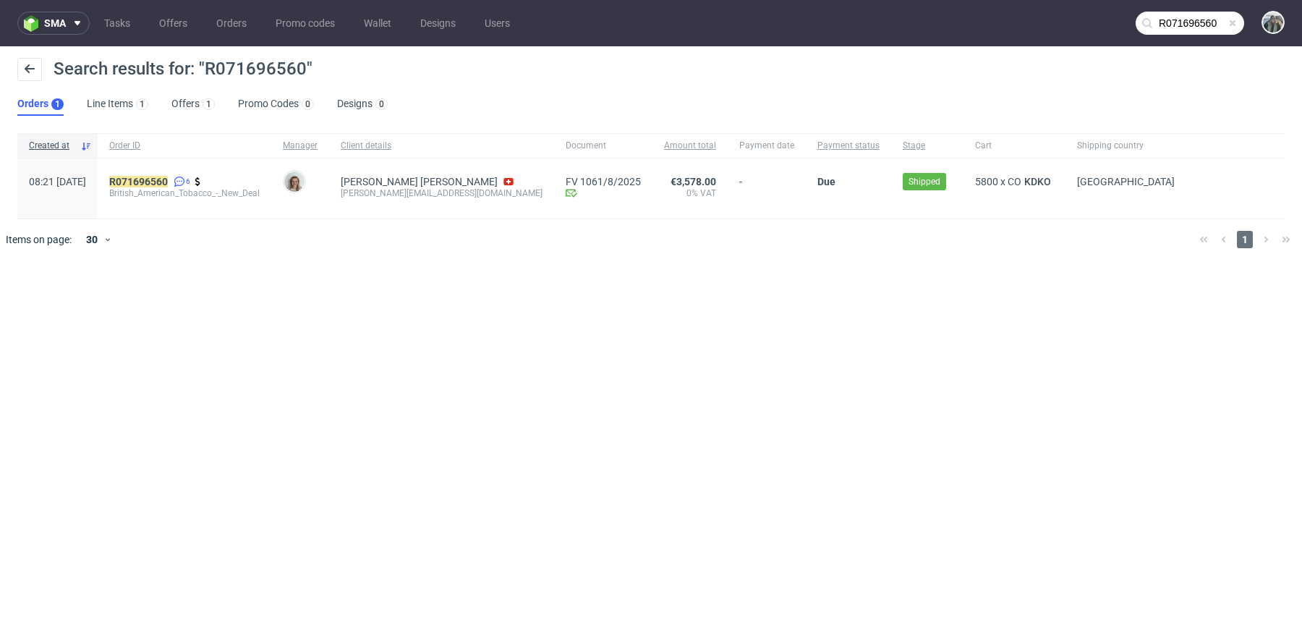
click at [200, 172] on div "R071696560 6 British_American_Tobacco_-_New_Deal" at bounding box center [185, 188] width 174 height 60
click at [168, 179] on mark "R071696560" at bounding box center [138, 182] width 59 height 12
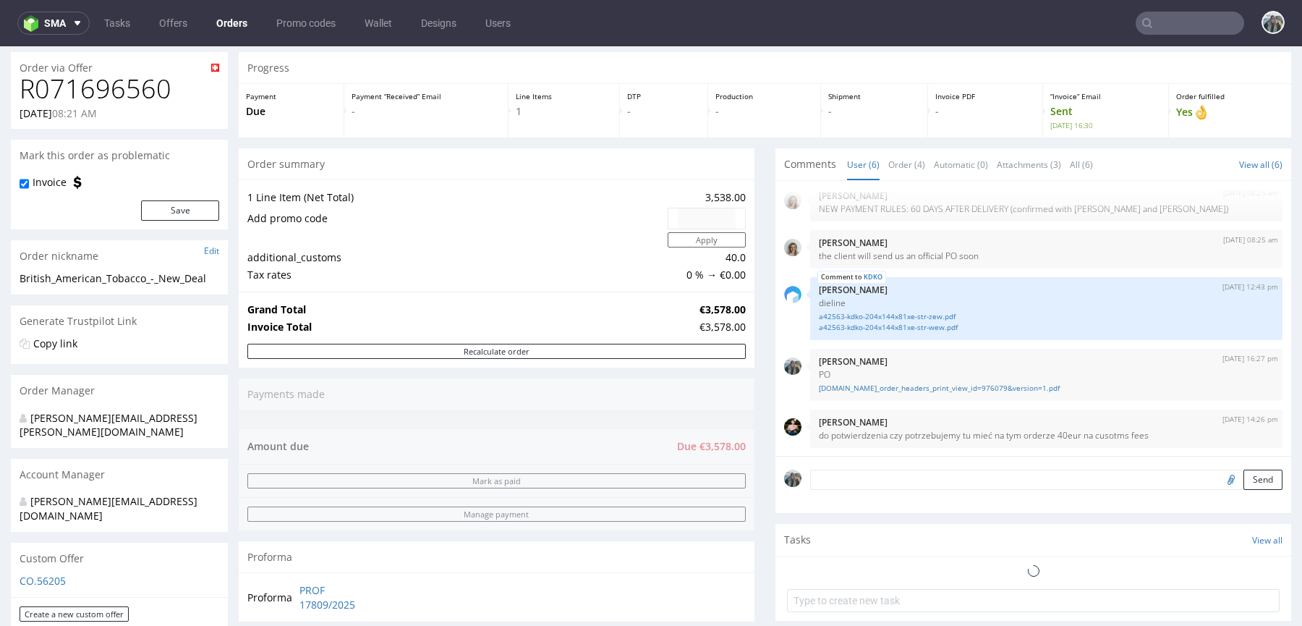
scroll to position [42, 0]
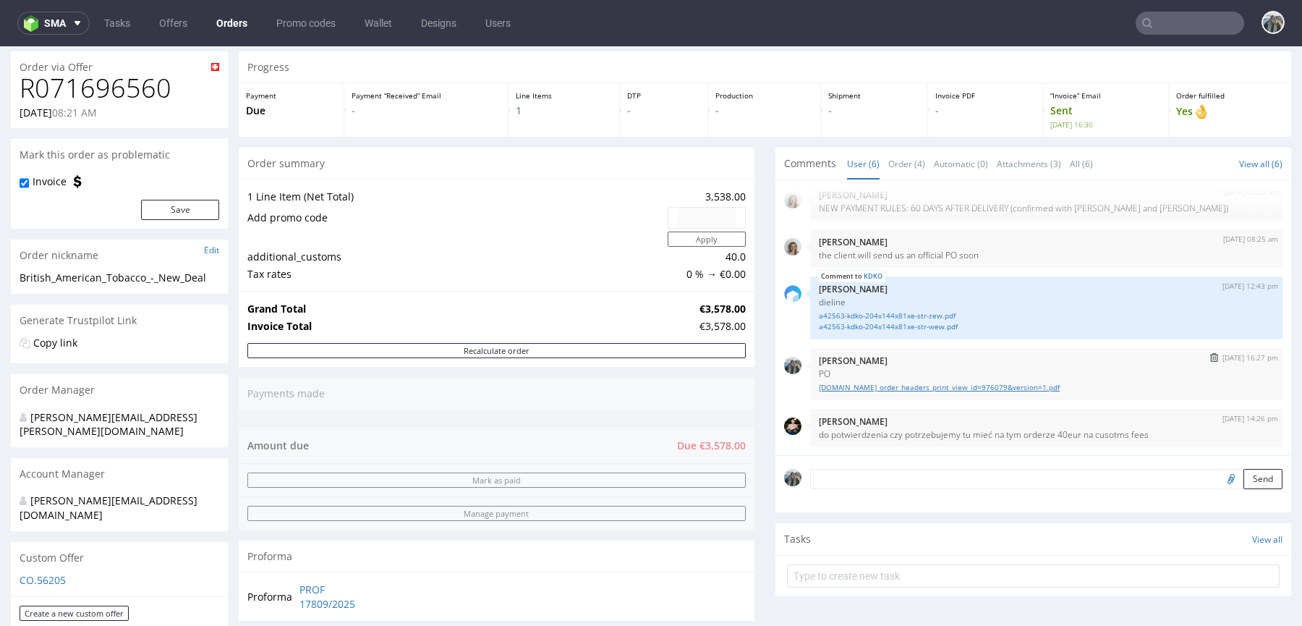
click at [851, 383] on link "[DOMAIN_NAME]_order_headers_print_view_id=976079&version=1.pdf" at bounding box center [1046, 387] width 455 height 11
click at [131, 102] on h1 "R071696560" at bounding box center [120, 88] width 200 height 29
copy h1 "R071696560"
click at [1167, 30] on input "text" at bounding box center [1190, 23] width 109 height 23
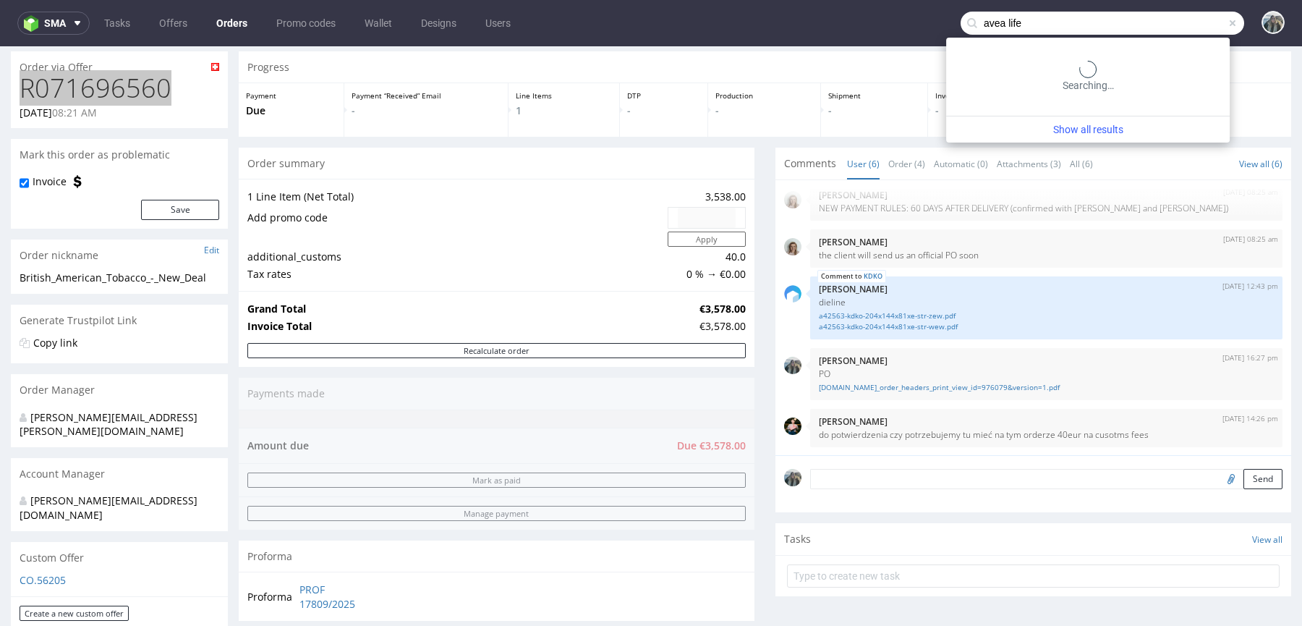
type input "avea life"
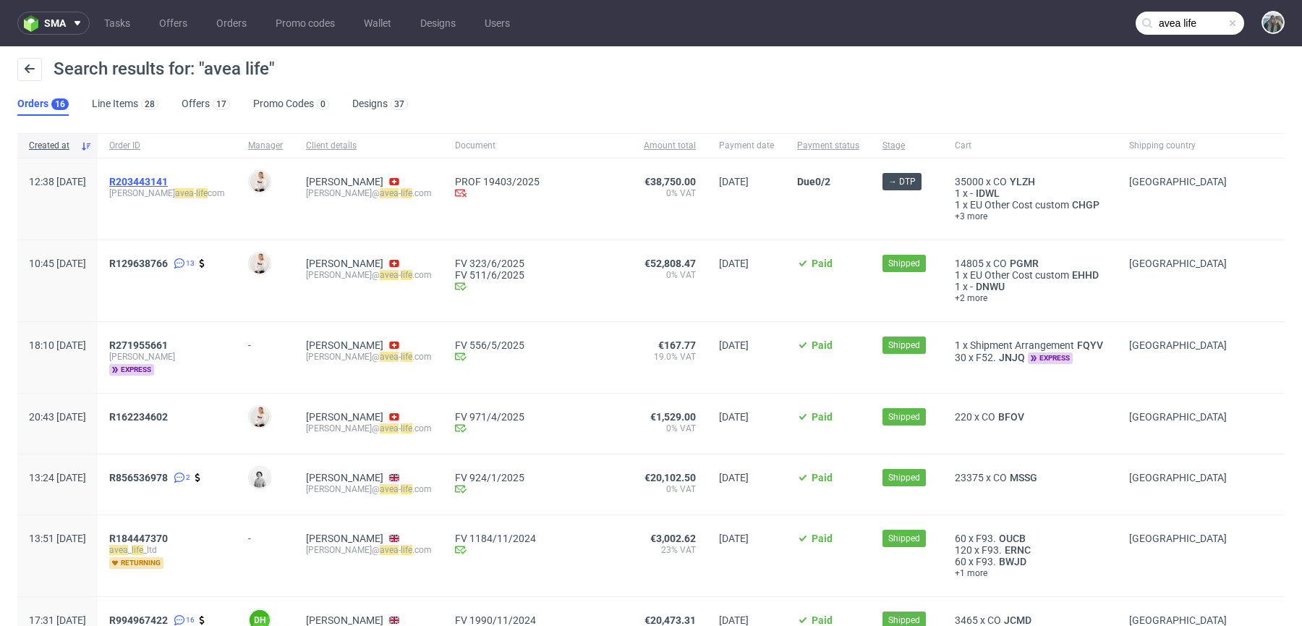
click at [168, 186] on span "R203443141" at bounding box center [138, 182] width 59 height 12
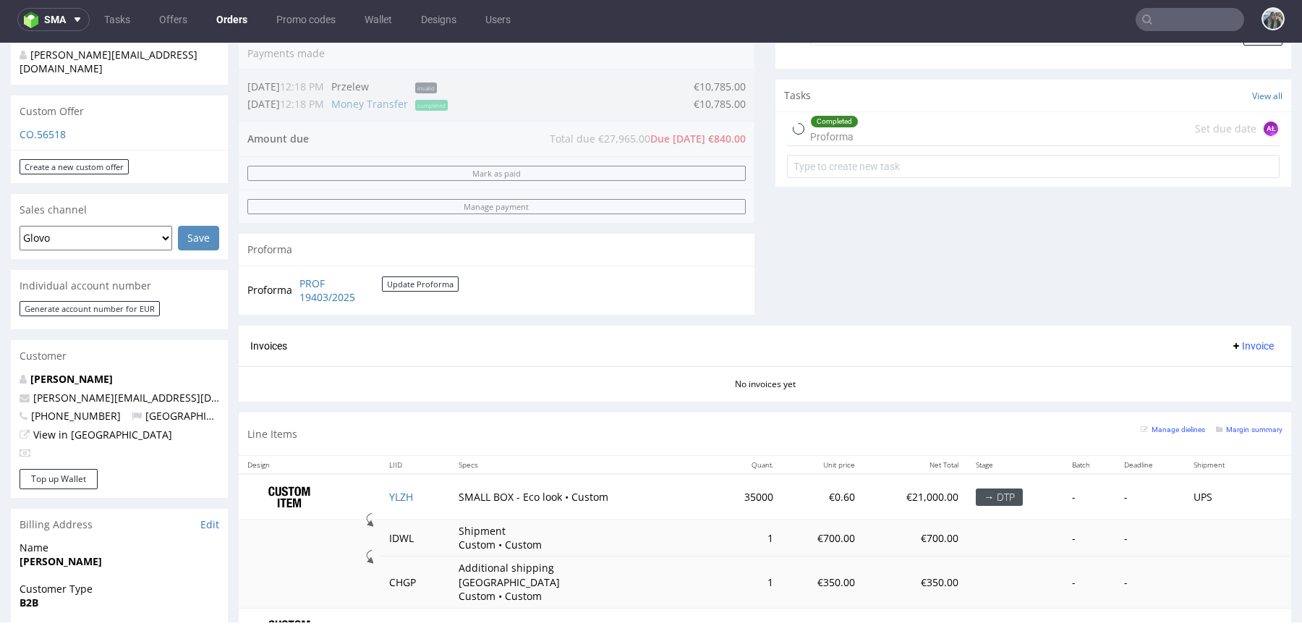
scroll to position [341, 0]
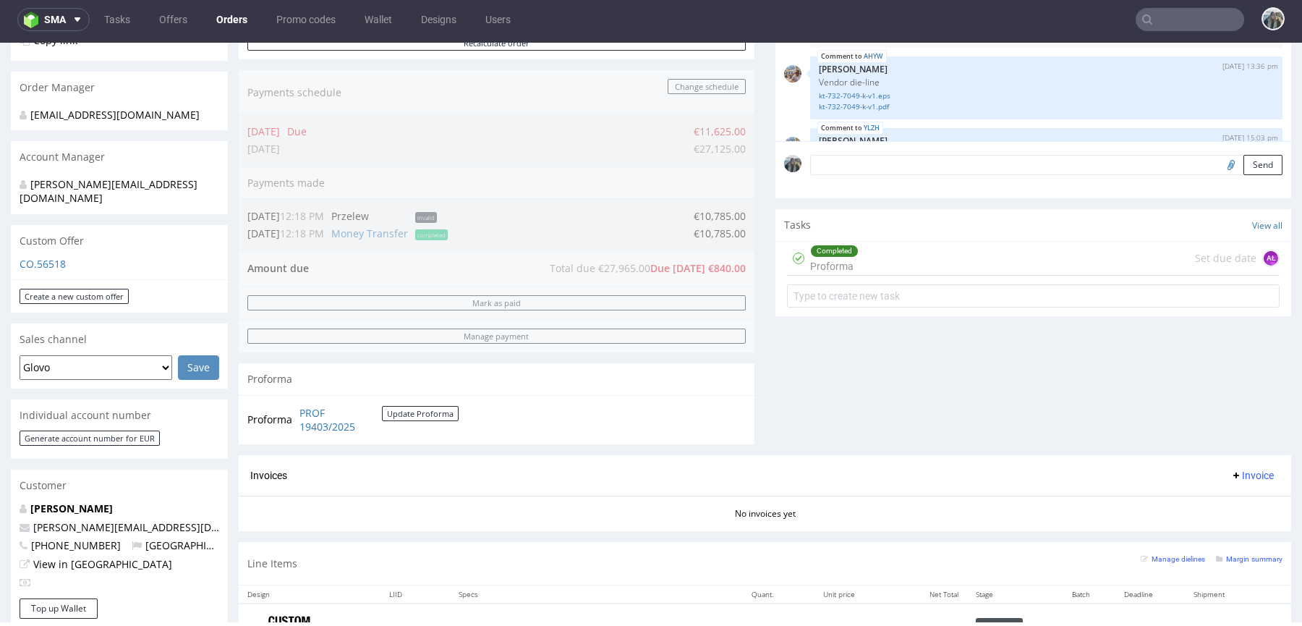
click at [1156, 47] on div "[DATE] 12:59 pm [PERSON_NAME] packhelp growth + programme [DATE] 13:10 pm [PERS…" at bounding box center [1037, 8] width 507 height 266
click at [1186, 1] on nav "sma Tasks Offers Orders Promo codes Wallet Designs Users" at bounding box center [651, 19] width 1302 height 46
click at [1190, 14] on input "text" at bounding box center [1190, 19] width 109 height 23
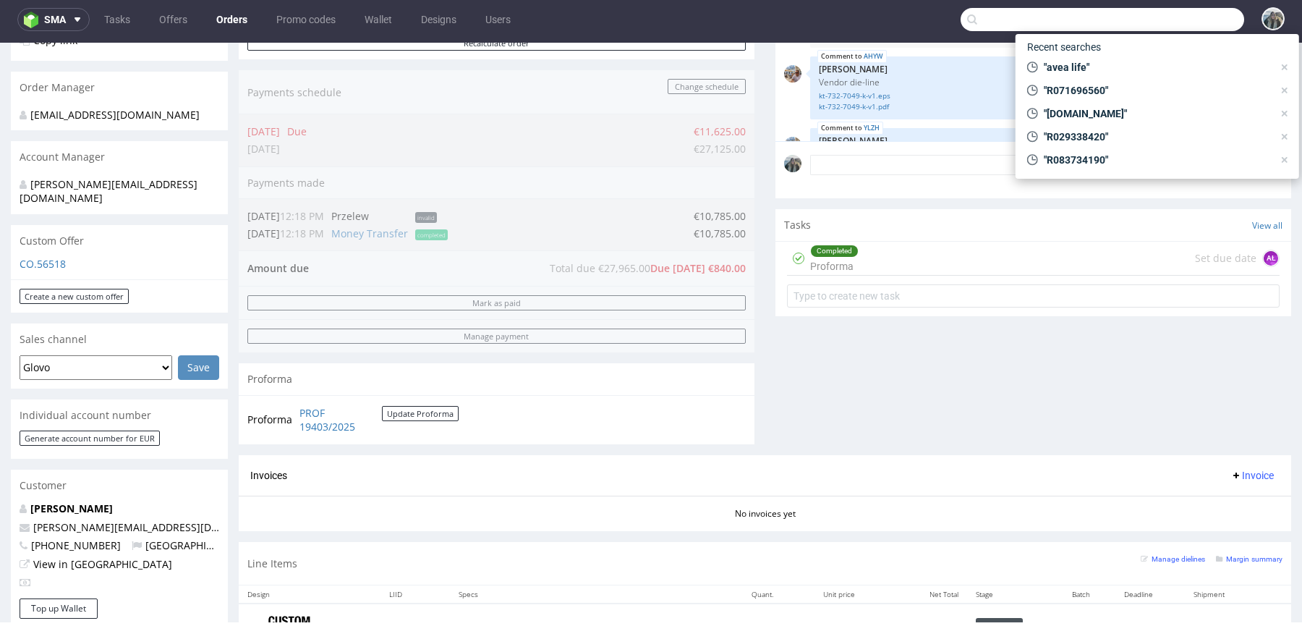
paste input "cloudandcuckoo"
type input "cloudandcuckoo"
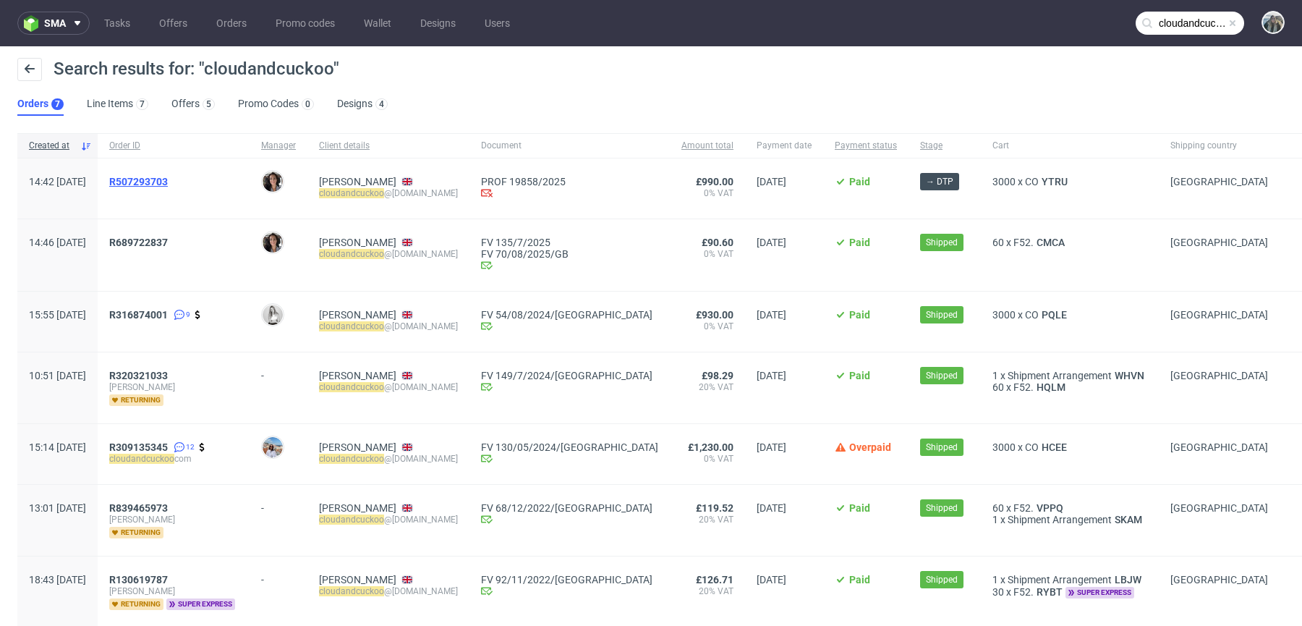
click at [164, 183] on span "R507293703" at bounding box center [138, 182] width 59 height 12
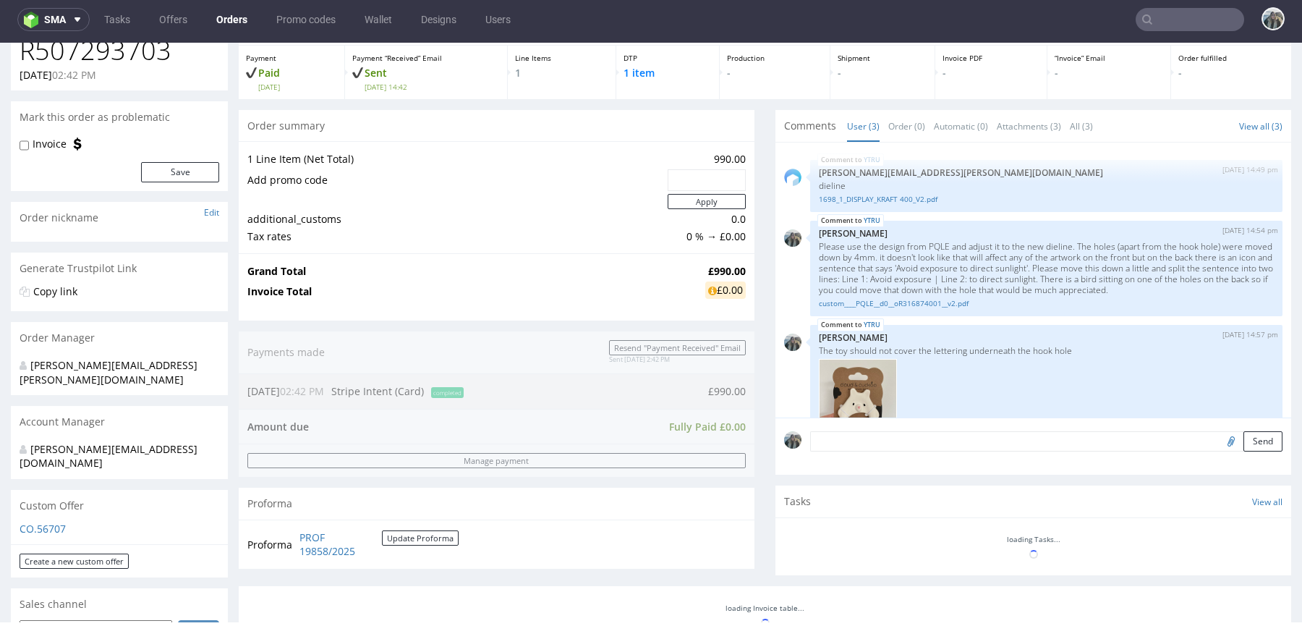
scroll to position [421, 0]
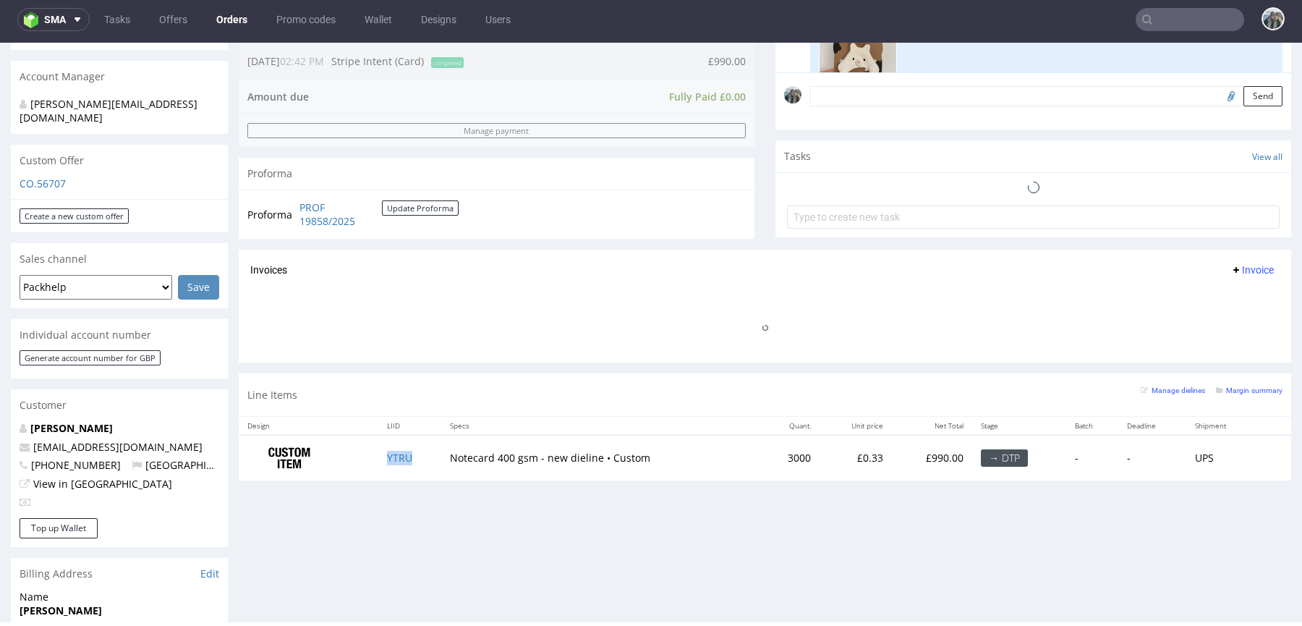
click at [420, 450] on td "YTRU" at bounding box center [409, 458] width 62 height 46
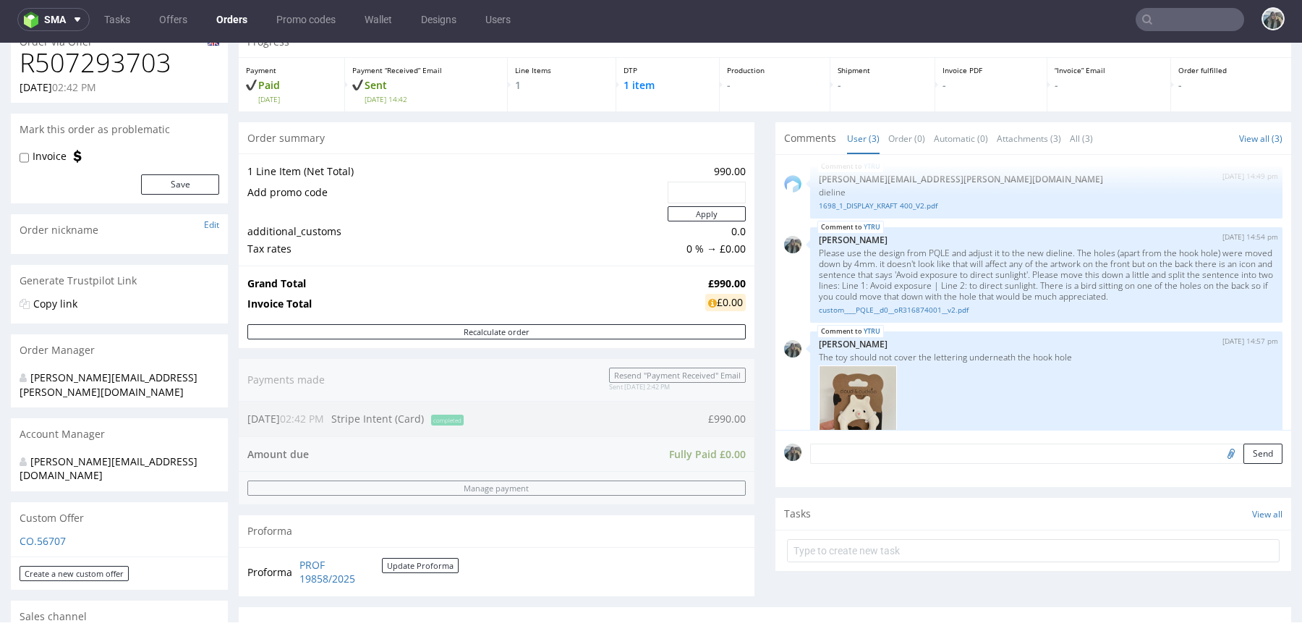
scroll to position [161, 0]
